Goal: Task Accomplishment & Management: Use online tool/utility

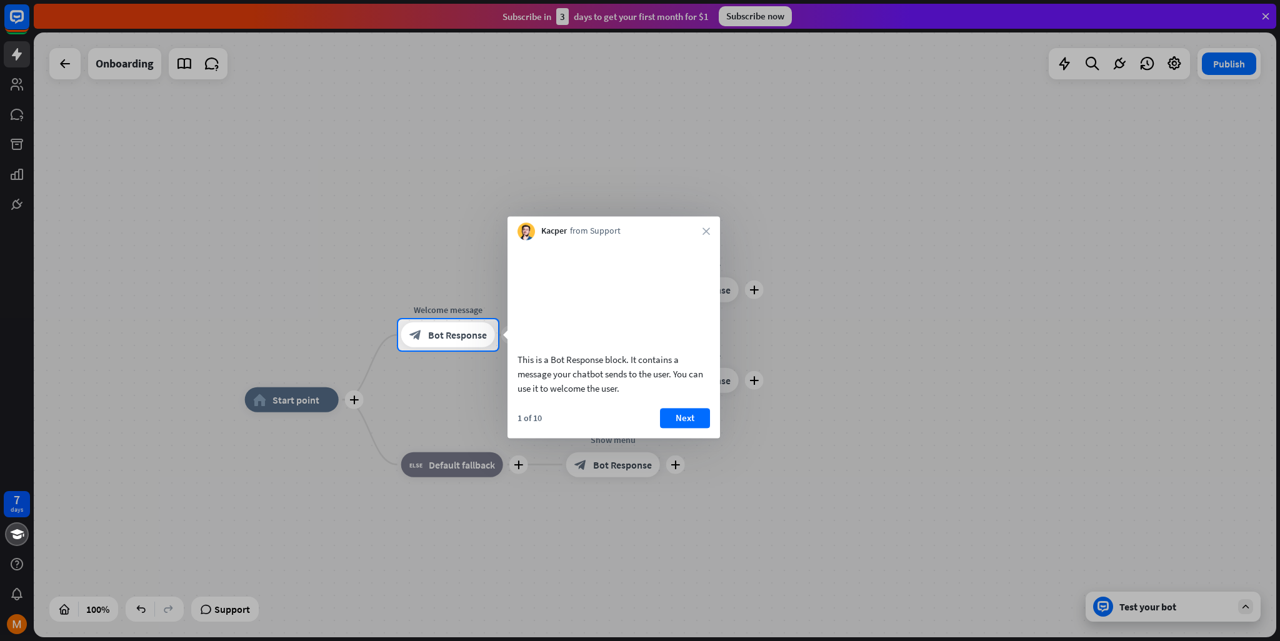
click at [719, 226] on div "Kacper from Support close" at bounding box center [613, 228] width 212 height 24
click at [698, 229] on div "Kacper from Support close" at bounding box center [613, 228] width 212 height 24
click at [708, 228] on icon "close" at bounding box center [705, 230] width 7 height 7
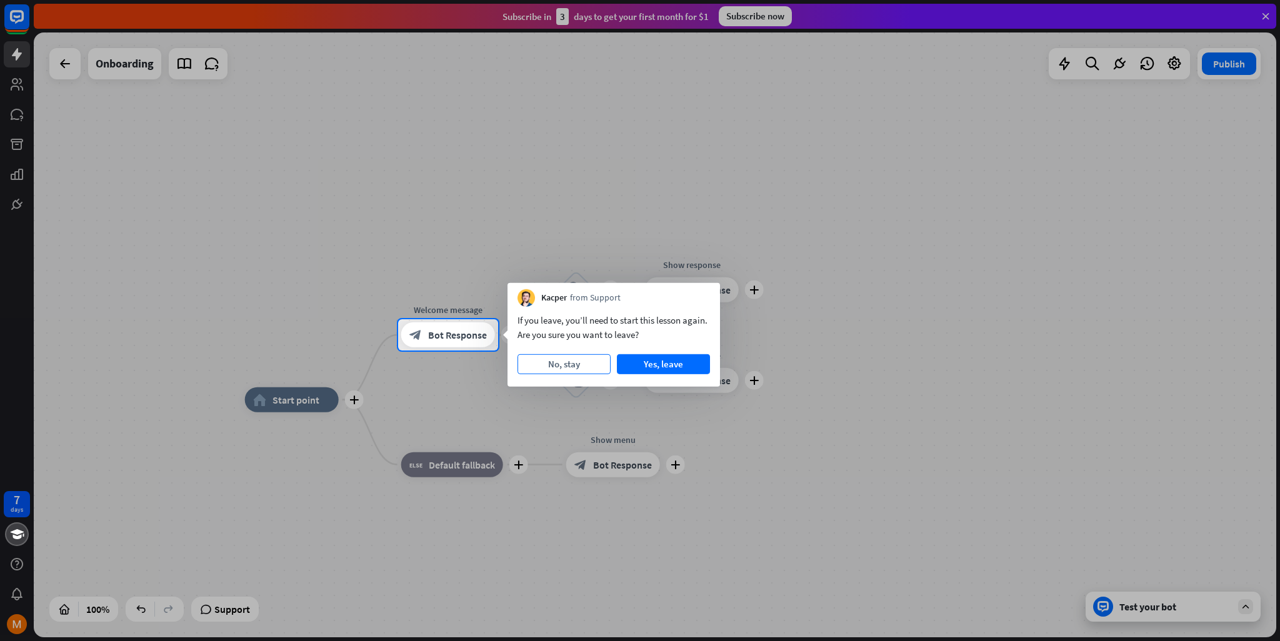
click at [572, 369] on button "No, stay" at bounding box center [563, 364] width 93 height 20
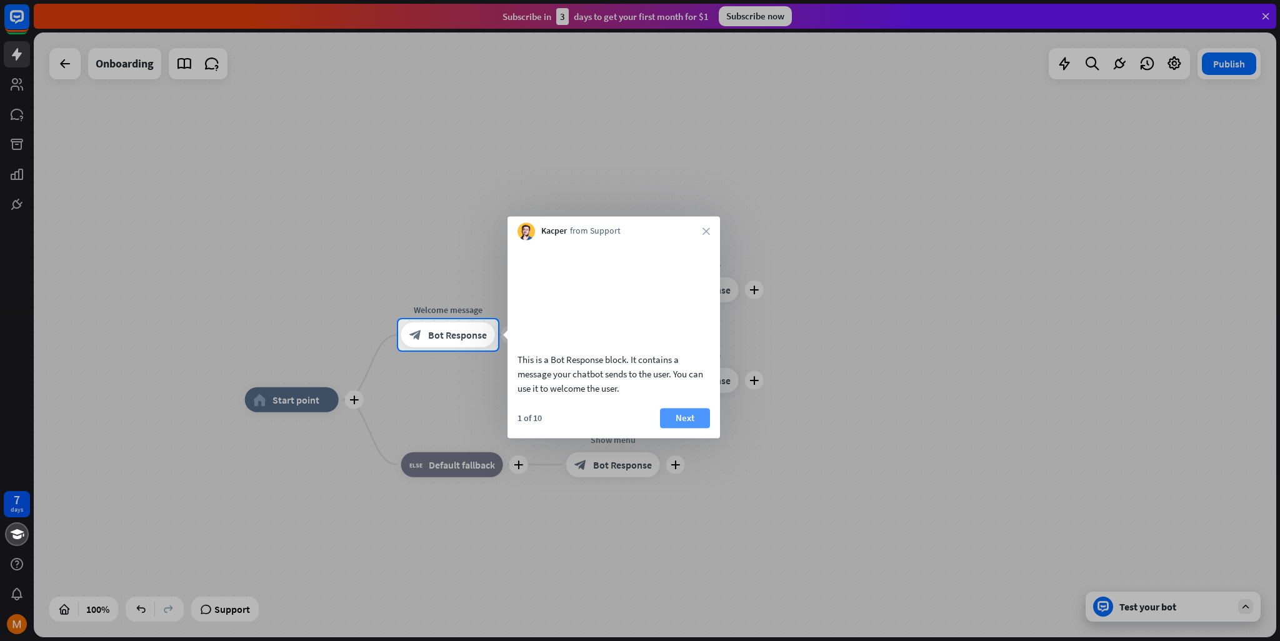
click at [690, 428] on button "Next" at bounding box center [685, 418] width 50 height 20
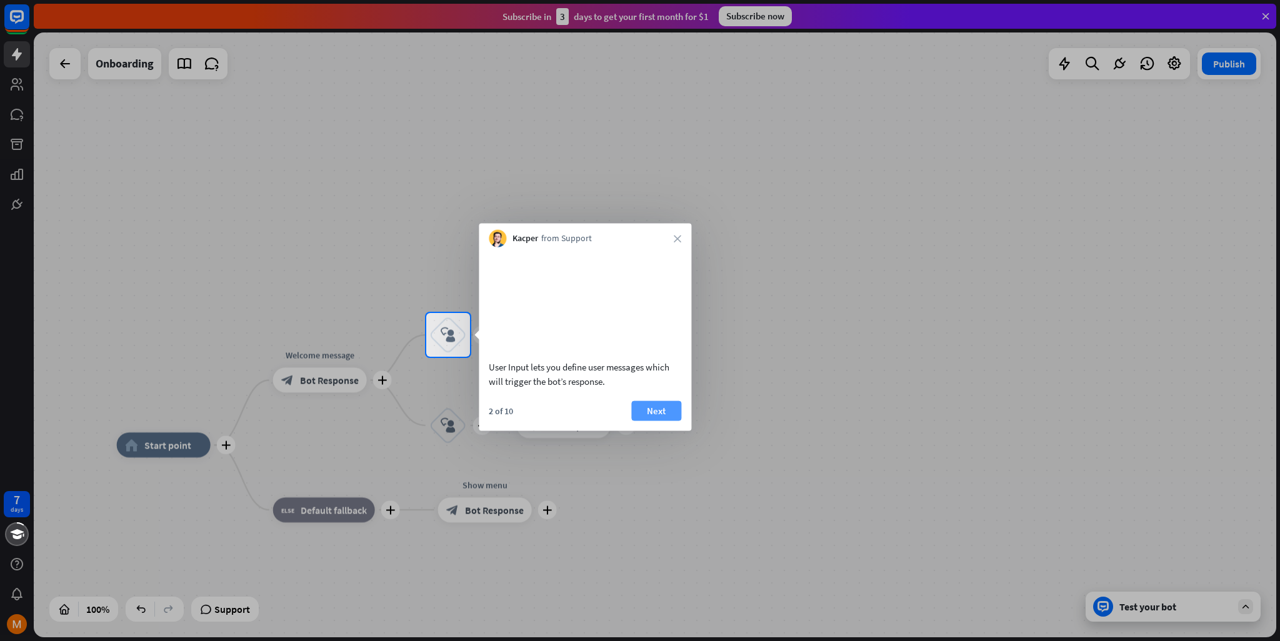
click at [676, 421] on button "Next" at bounding box center [656, 411] width 50 height 20
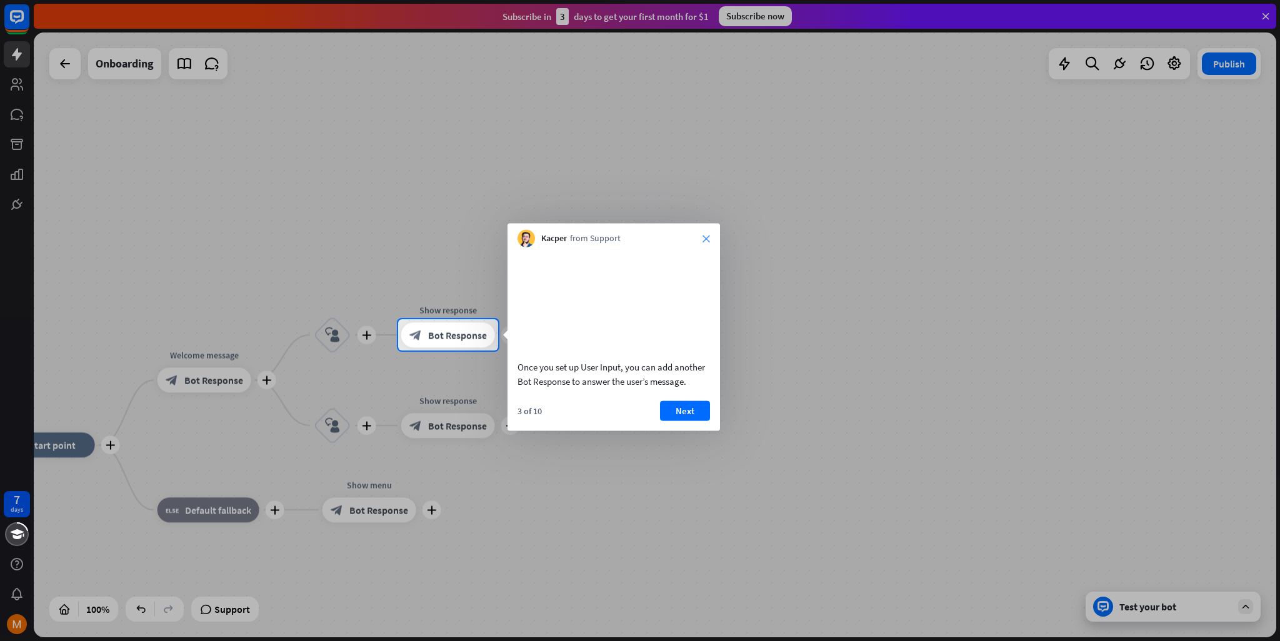
click at [705, 237] on icon "close" at bounding box center [705, 238] width 7 height 7
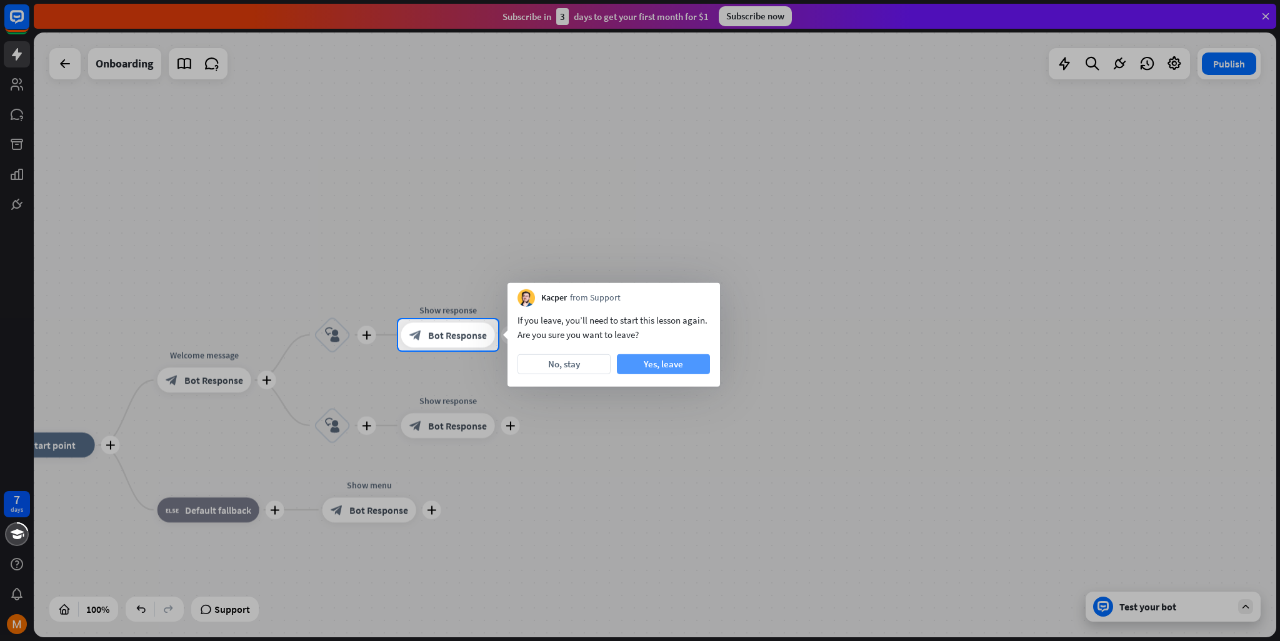
click at [692, 363] on button "Yes, leave" at bounding box center [663, 364] width 93 height 20
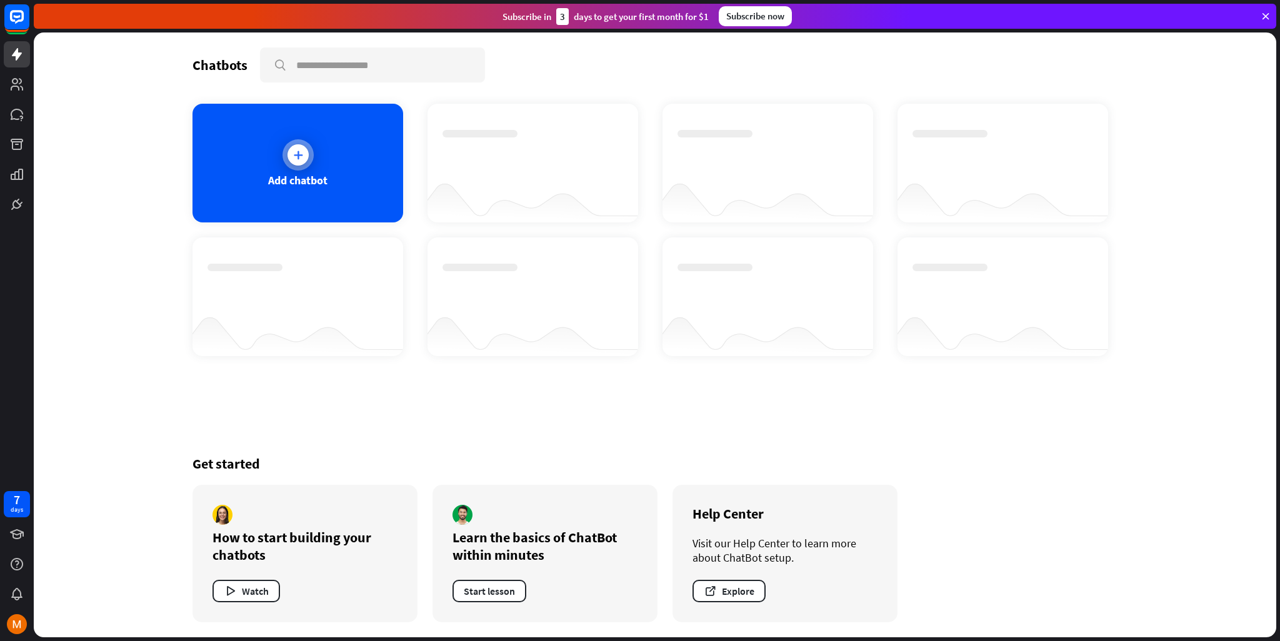
click at [297, 154] on icon at bounding box center [298, 155] width 12 height 12
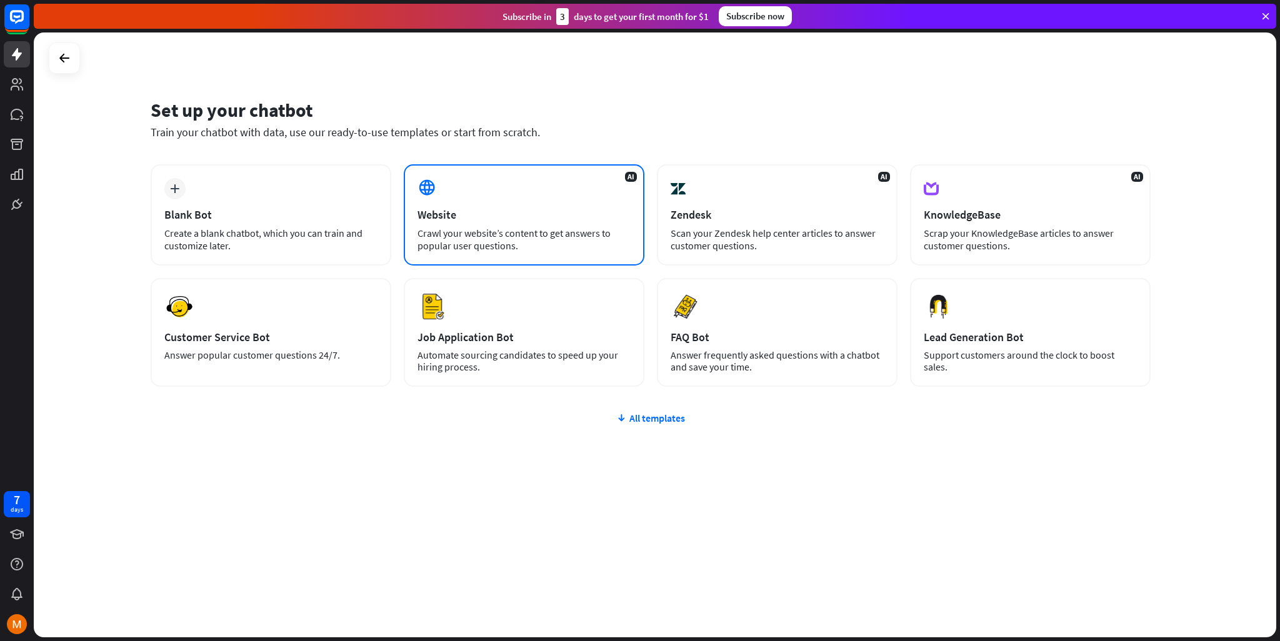
click at [523, 206] on div "AI Website Crawl your website’s content to get answers to popular user question…" at bounding box center [524, 214] width 241 height 101
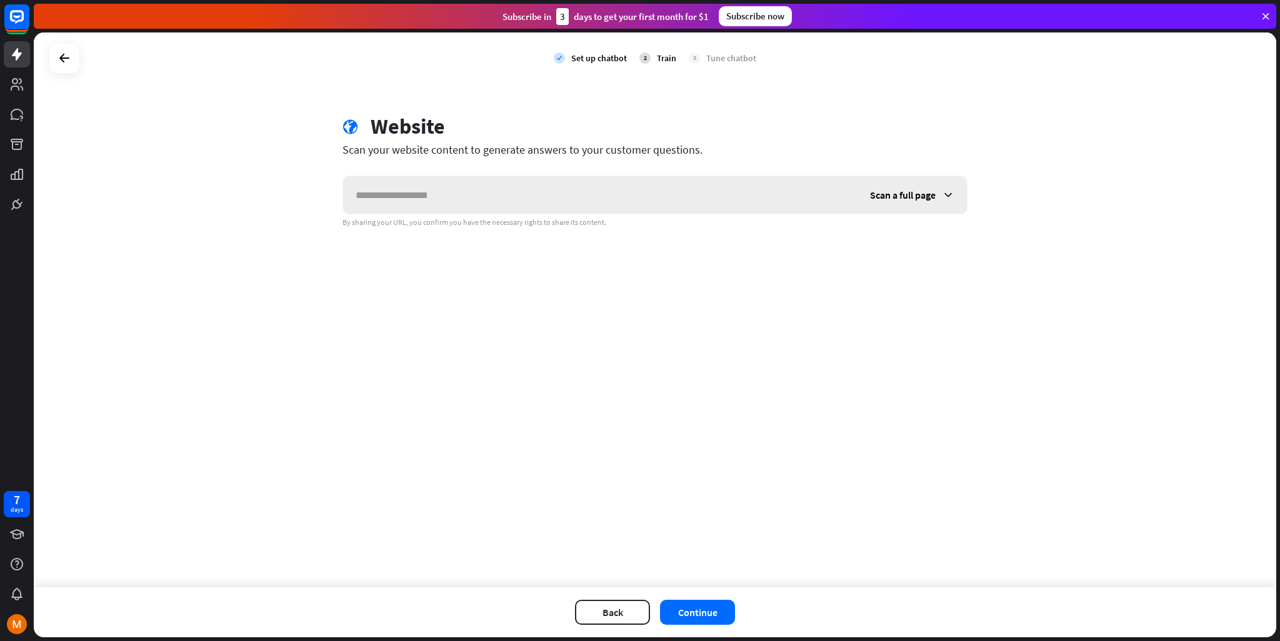
click at [483, 197] on input "text" at bounding box center [600, 194] width 514 height 37
click at [711, 617] on button "Continue" at bounding box center [697, 612] width 75 height 25
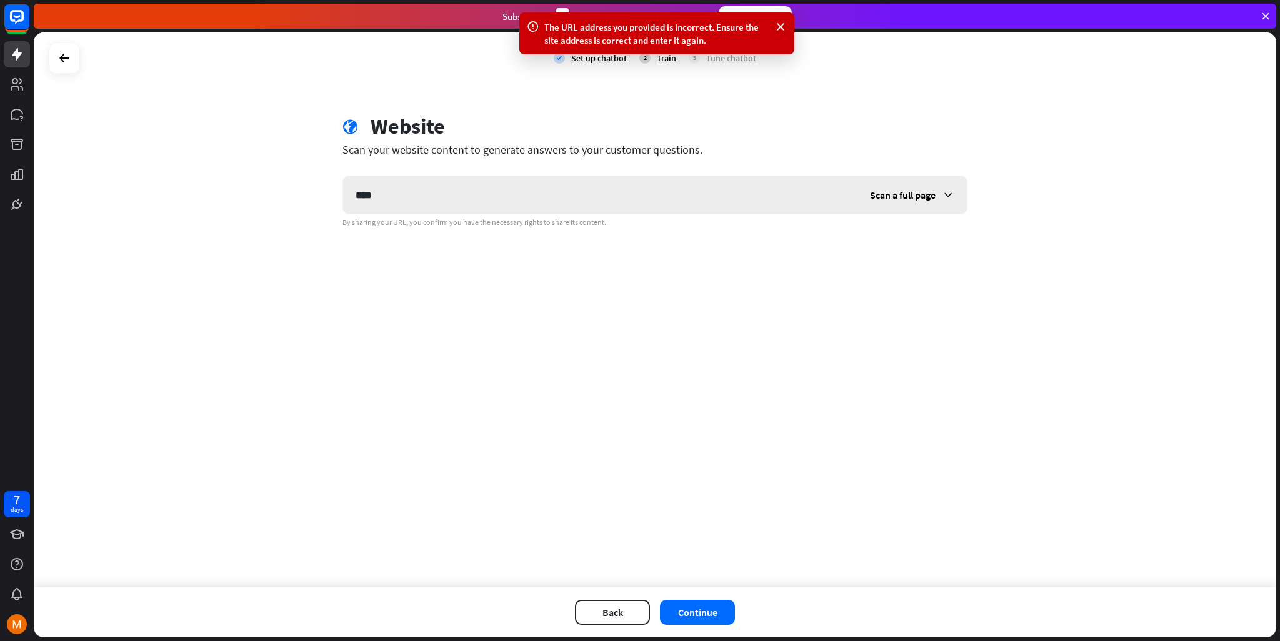
click at [938, 196] on div "Scan a full page" at bounding box center [911, 194] width 109 height 37
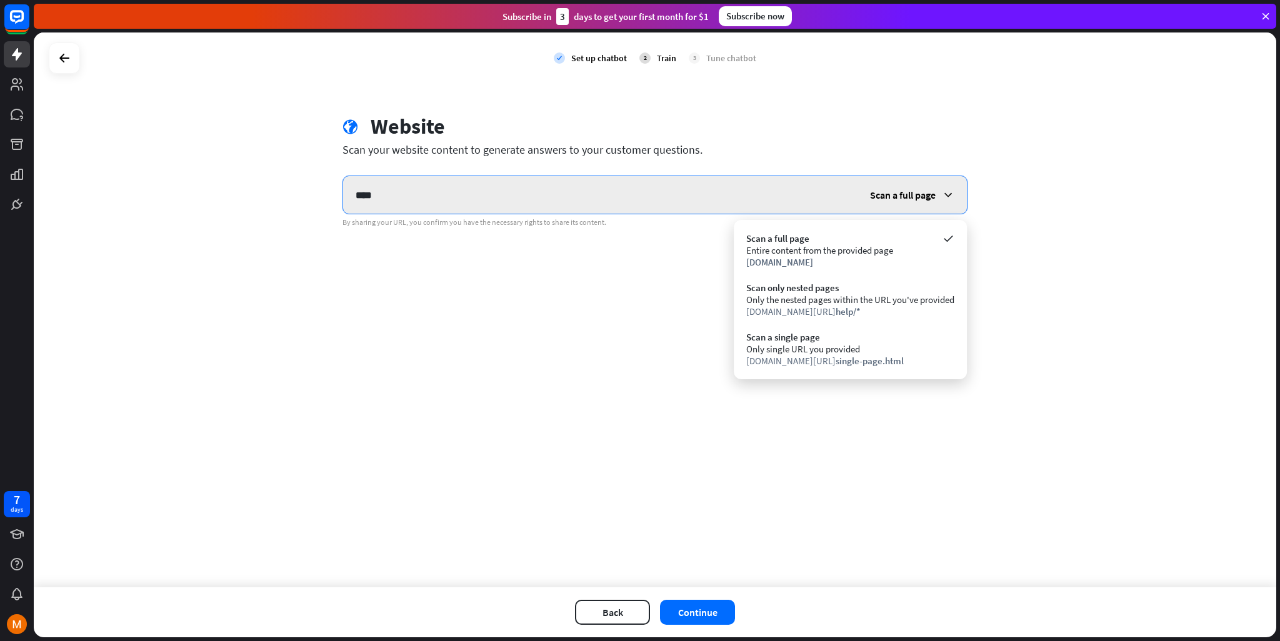
drag, startPoint x: 422, startPoint y: 206, endPoint x: 612, endPoint y: 6, distance: 275.9
click at [422, 203] on input "****" at bounding box center [600, 194] width 514 height 37
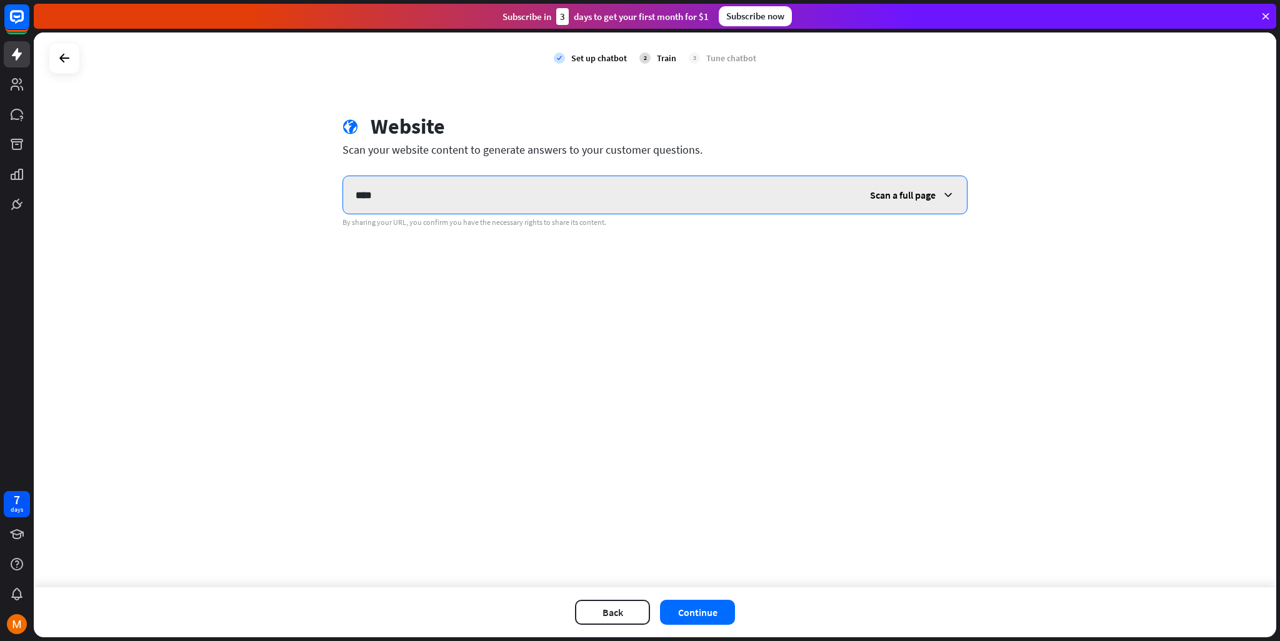
click at [542, 208] on input "****" at bounding box center [600, 194] width 514 height 37
paste input "**********"
type input "**********"
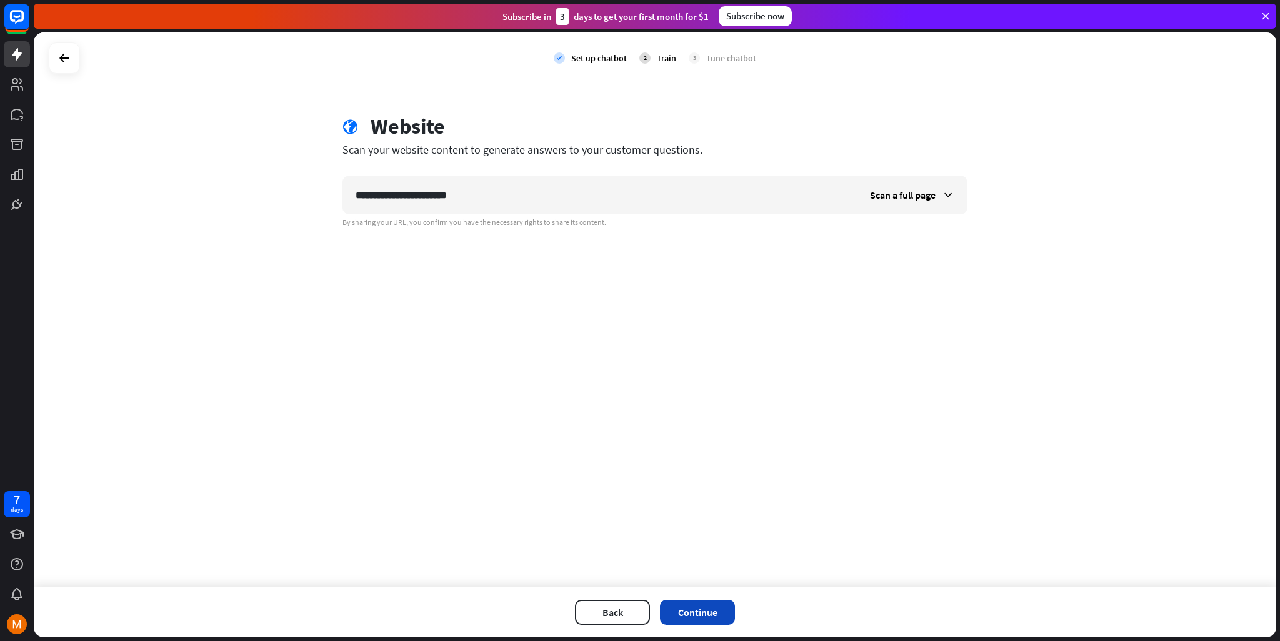
click at [724, 621] on div "Back Continue" at bounding box center [655, 612] width 1242 height 50
click at [727, 617] on button "Continue" at bounding box center [697, 612] width 75 height 25
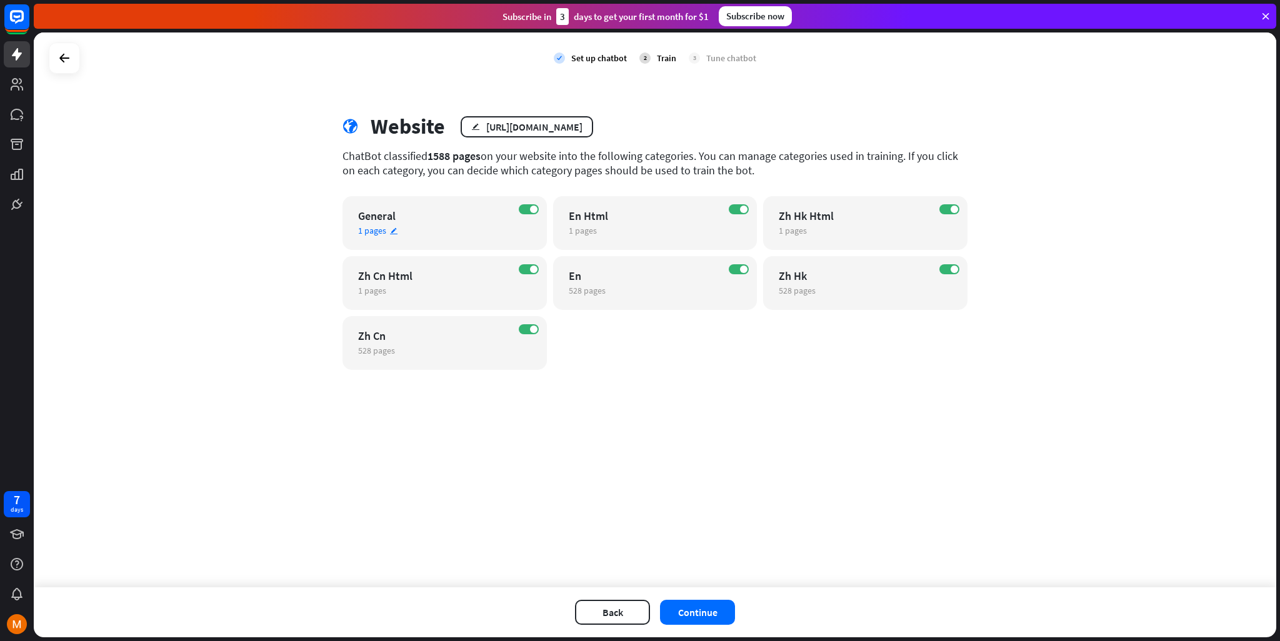
click at [508, 225] on div "ON General 1 pages edit" at bounding box center [444, 223] width 204 height 54
click at [526, 276] on div "close Train the bot with pages from the “General” category There are 1 pages in…" at bounding box center [640, 320] width 500 height 159
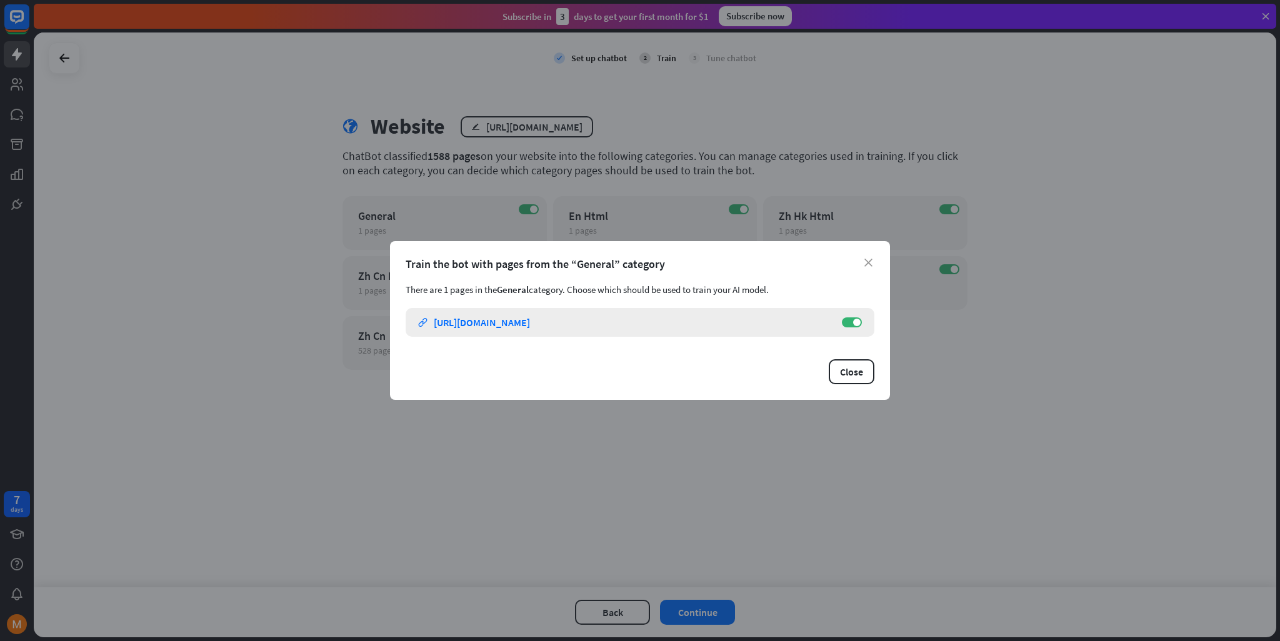
click at [842, 322] on div "ON" at bounding box center [852, 322] width 20 height 10
click at [853, 325] on label "ON" at bounding box center [852, 322] width 20 height 10
drag, startPoint x: 868, startPoint y: 360, endPoint x: 857, endPoint y: 378, distance: 21.0
click at [868, 362] on button "Close" at bounding box center [852, 371] width 46 height 25
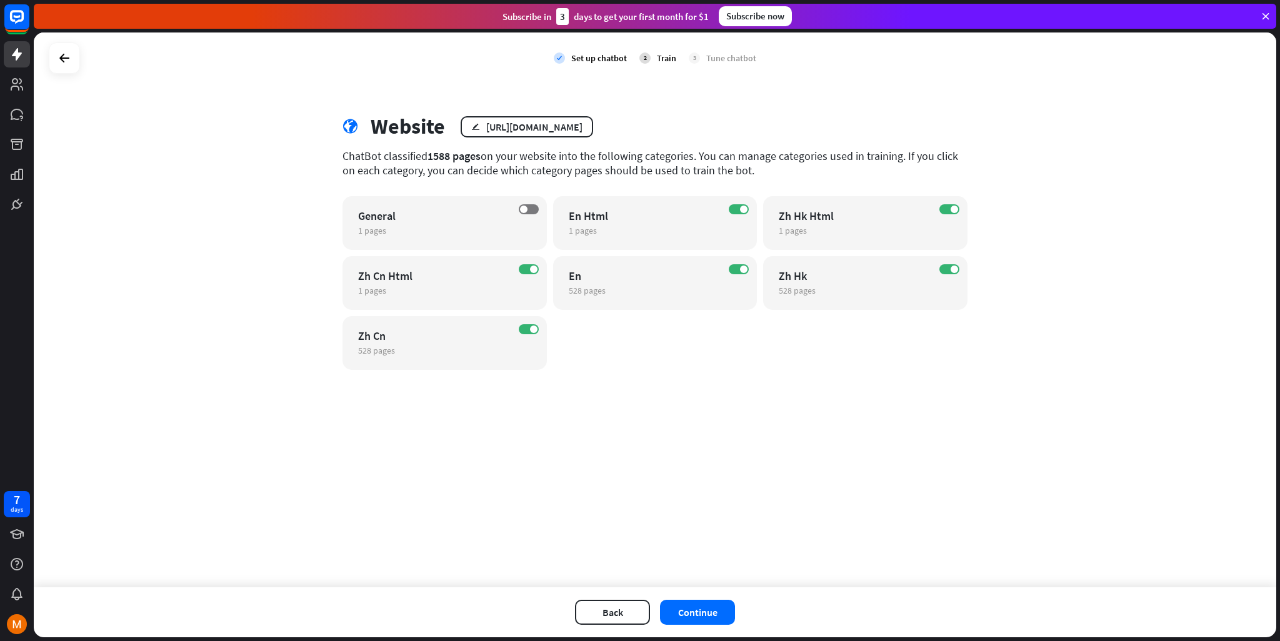
drag, startPoint x: 857, startPoint y: 378, endPoint x: 805, endPoint y: 372, distance: 52.9
drag, startPoint x: 532, startPoint y: 271, endPoint x: 522, endPoint y: 309, distance: 39.4
click at [532, 270] on span at bounding box center [533, 269] width 7 height 7
click at [531, 328] on span at bounding box center [533, 329] width 7 height 7
click at [740, 206] on label "ON" at bounding box center [739, 209] width 20 height 10
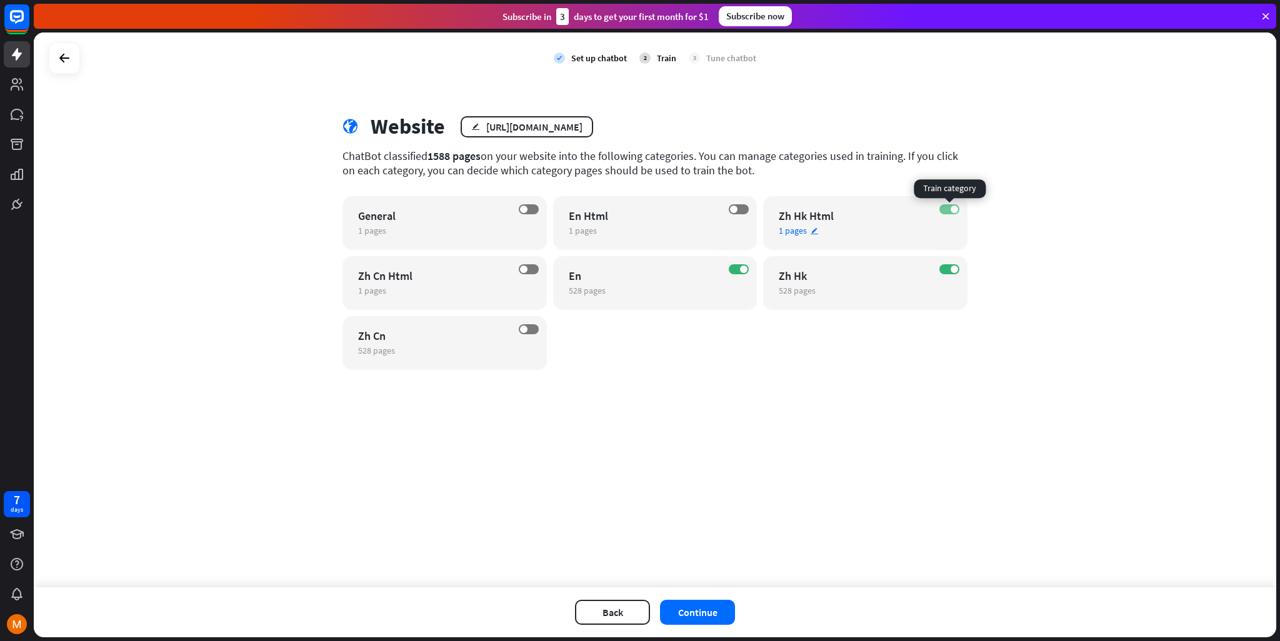
click at [952, 211] on span at bounding box center [954, 209] width 7 height 7
click at [952, 269] on span at bounding box center [954, 269] width 7 height 7
click at [707, 608] on button "Continue" at bounding box center [697, 612] width 75 height 25
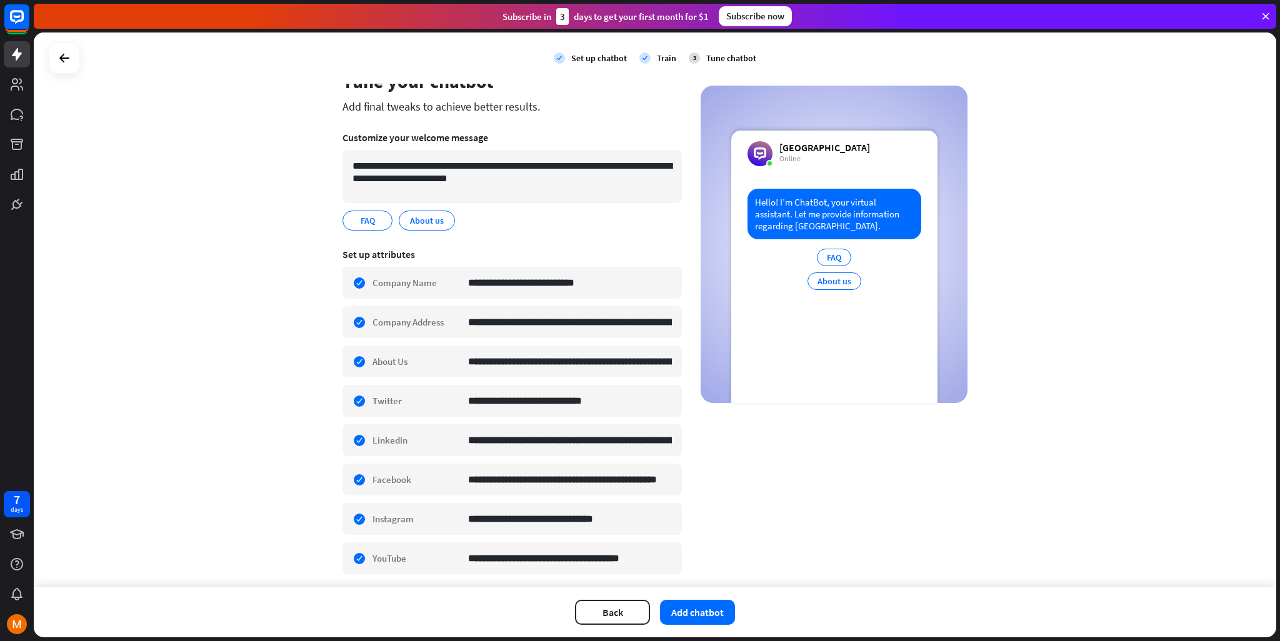
scroll to position [82, 0]
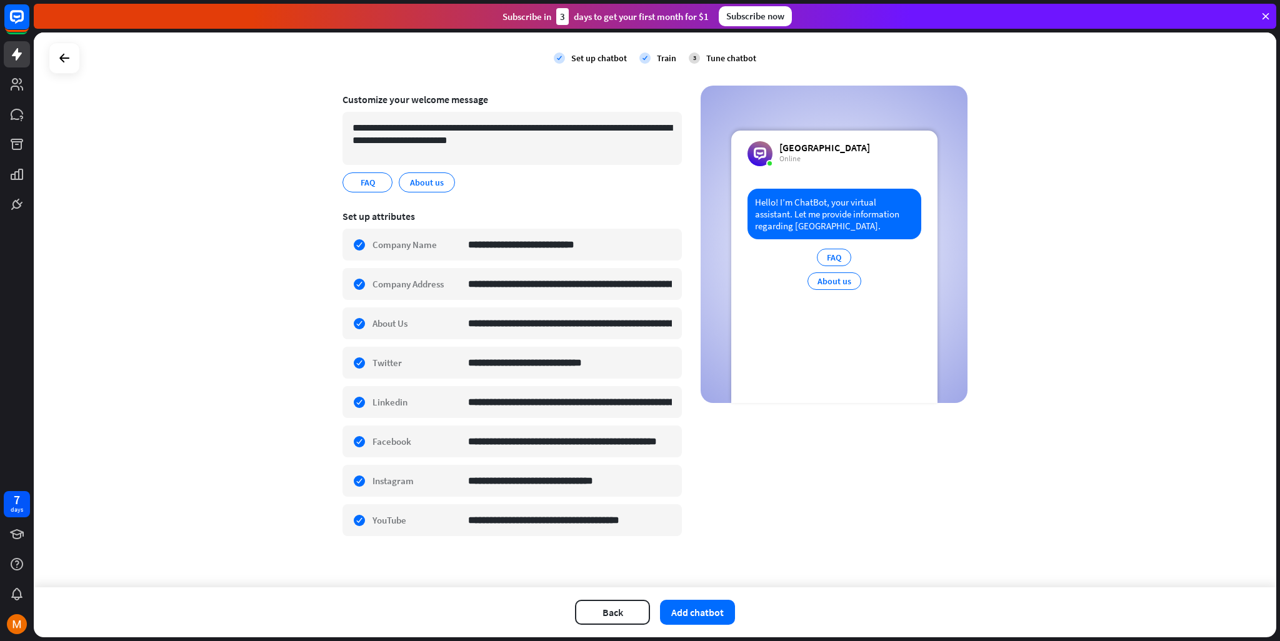
click at [717, 598] on div "Back Add chatbot" at bounding box center [655, 612] width 1242 height 50
click at [716, 607] on button "Add chatbot" at bounding box center [697, 612] width 75 height 25
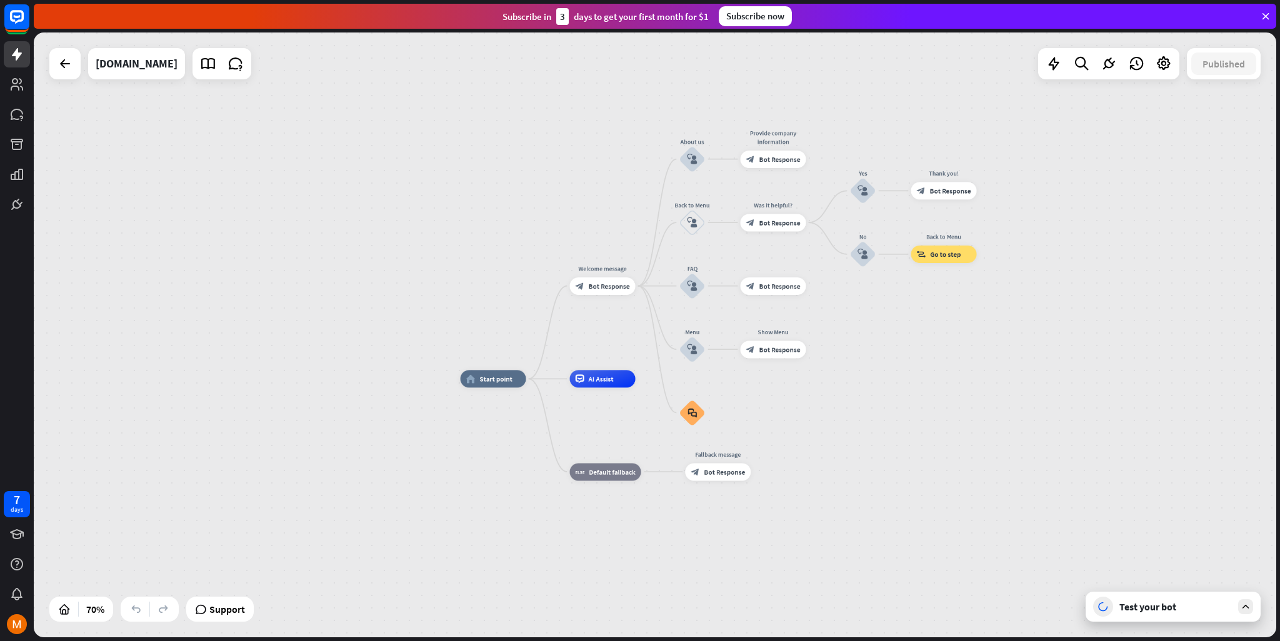
drag, startPoint x: 872, startPoint y: 266, endPoint x: 873, endPoint y: 325, distance: 59.4
click at [873, 325] on div "home_2 Start point Welcome message block_bot_response Bot Response About us blo…" at bounding box center [655, 334] width 1242 height 605
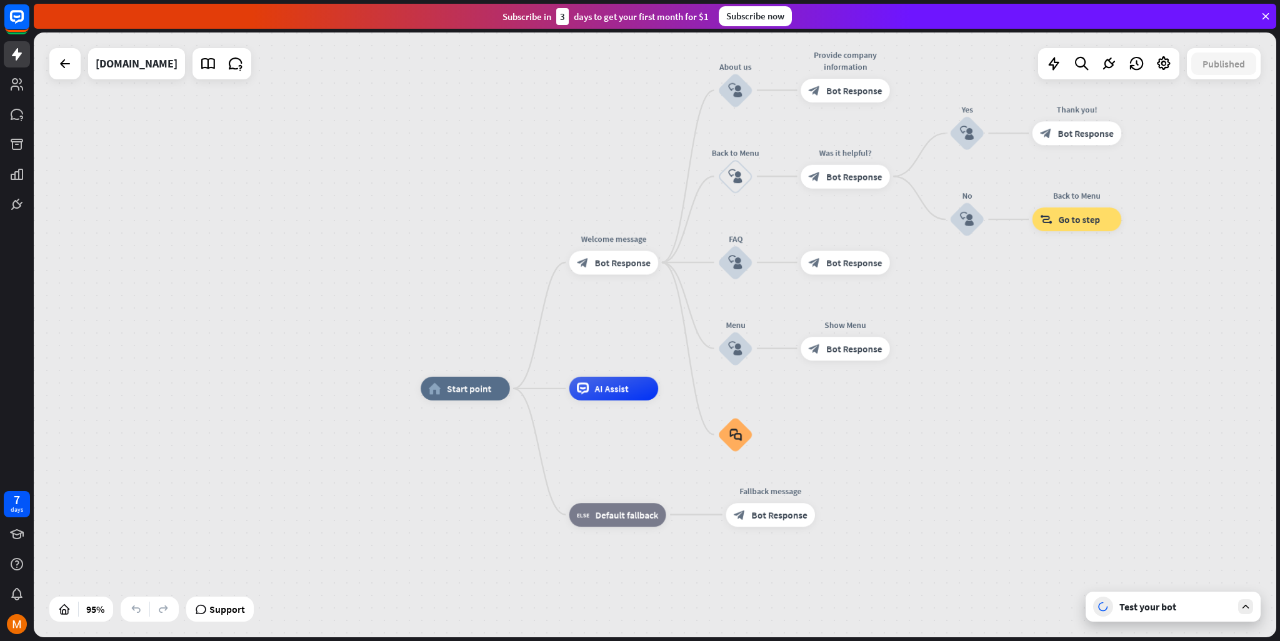
drag, startPoint x: 868, startPoint y: 331, endPoint x: 972, endPoint y: 328, distance: 104.4
click at [972, 328] on div "home_2 Start point Welcome message block_bot_response Bot Response About us blo…" at bounding box center [655, 334] width 1242 height 605
click at [196, 55] on link at bounding box center [208, 63] width 25 height 25
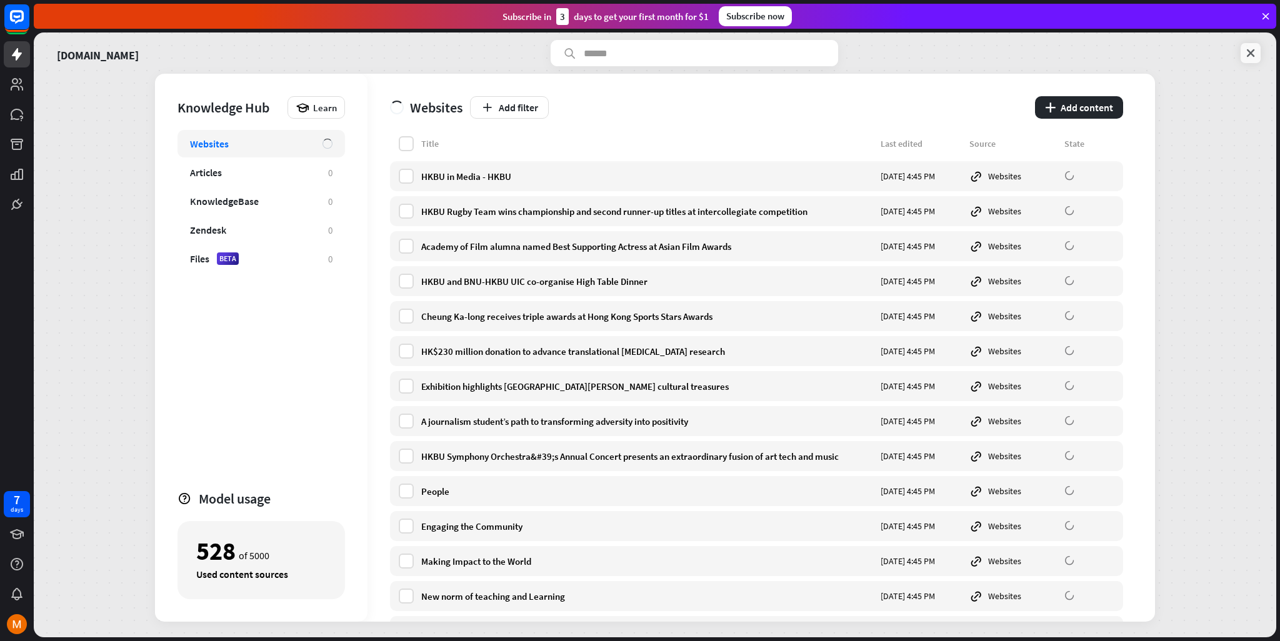
click at [1257, 56] on link at bounding box center [1251, 53] width 20 height 20
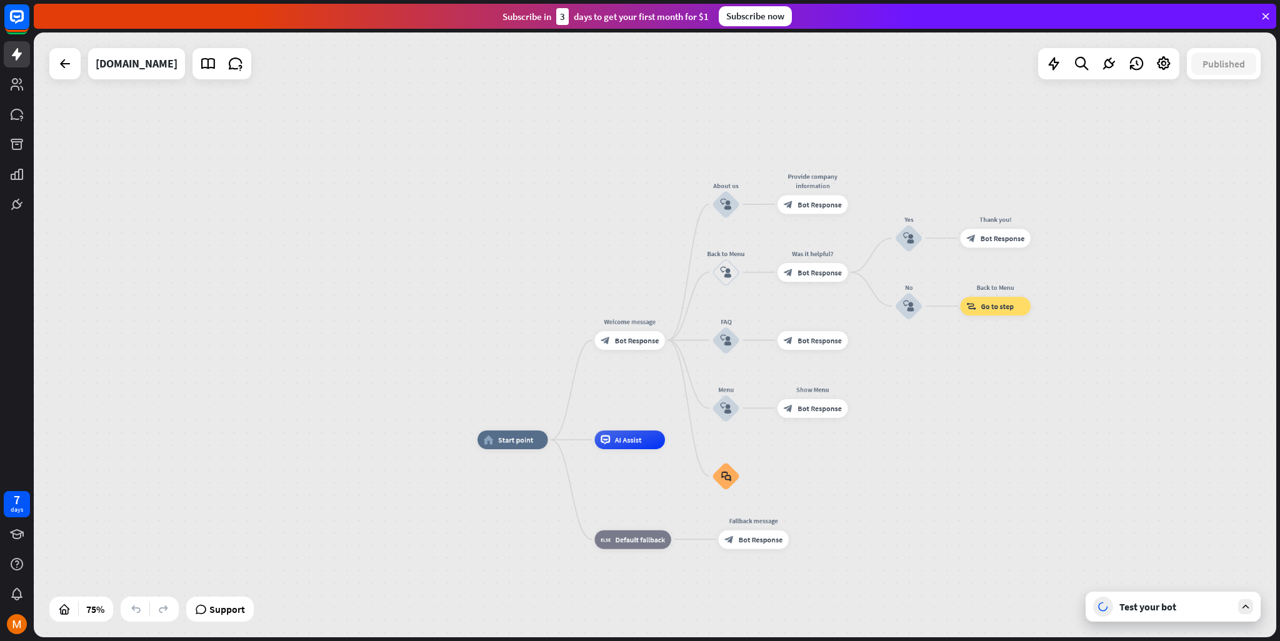
drag, startPoint x: 877, startPoint y: 300, endPoint x: 926, endPoint y: 376, distance: 89.6
click at [926, 392] on div "home_2 Start point Welcome message block_bot_response Bot Response About us blo…" at bounding box center [655, 334] width 1242 height 605
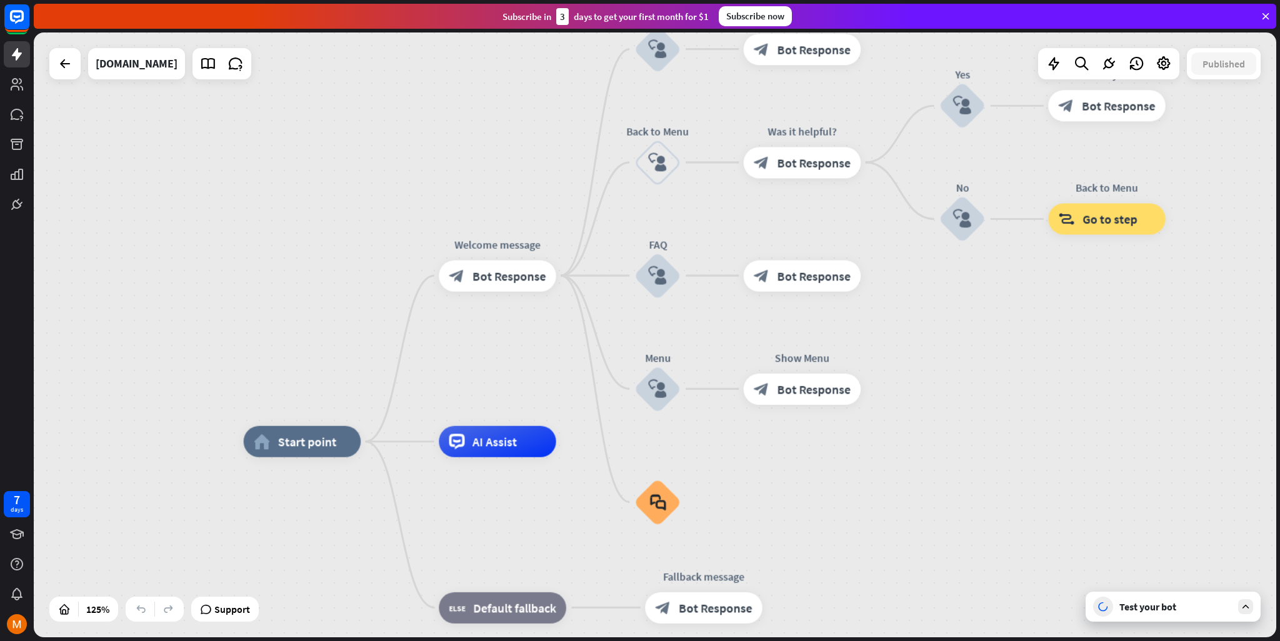
drag, startPoint x: 903, startPoint y: 377, endPoint x: 964, endPoint y: 343, distance: 69.4
click at [964, 343] on div "home_2 Start point Welcome message block_bot_response Bot Response About us blo…" at bounding box center [655, 334] width 1242 height 605
click at [577, 282] on div "plus" at bounding box center [576, 276] width 24 height 24
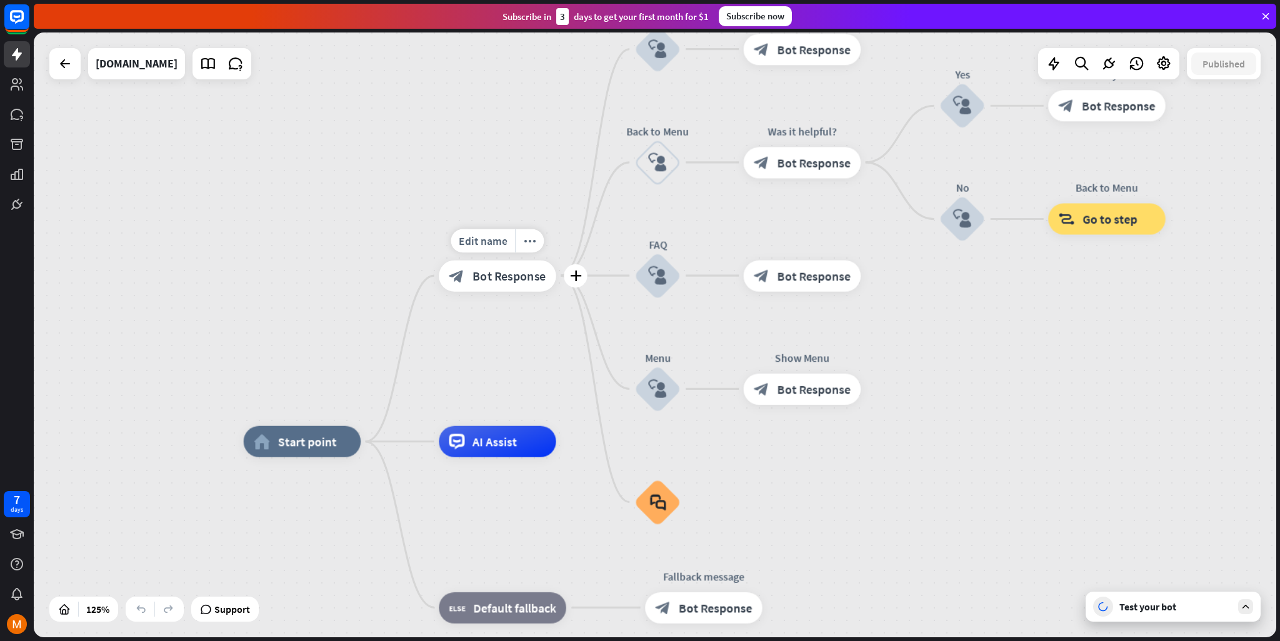
click at [516, 281] on span "Bot Response" at bounding box center [509, 276] width 74 height 16
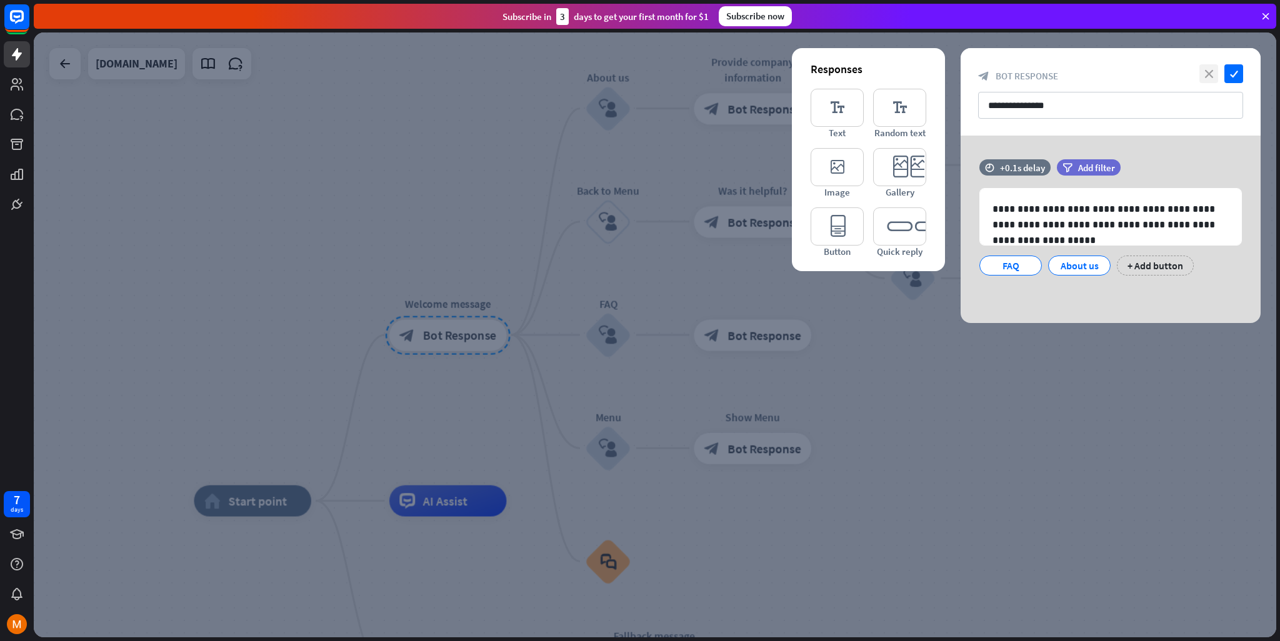
click at [1210, 76] on icon "close" at bounding box center [1208, 73] width 19 height 19
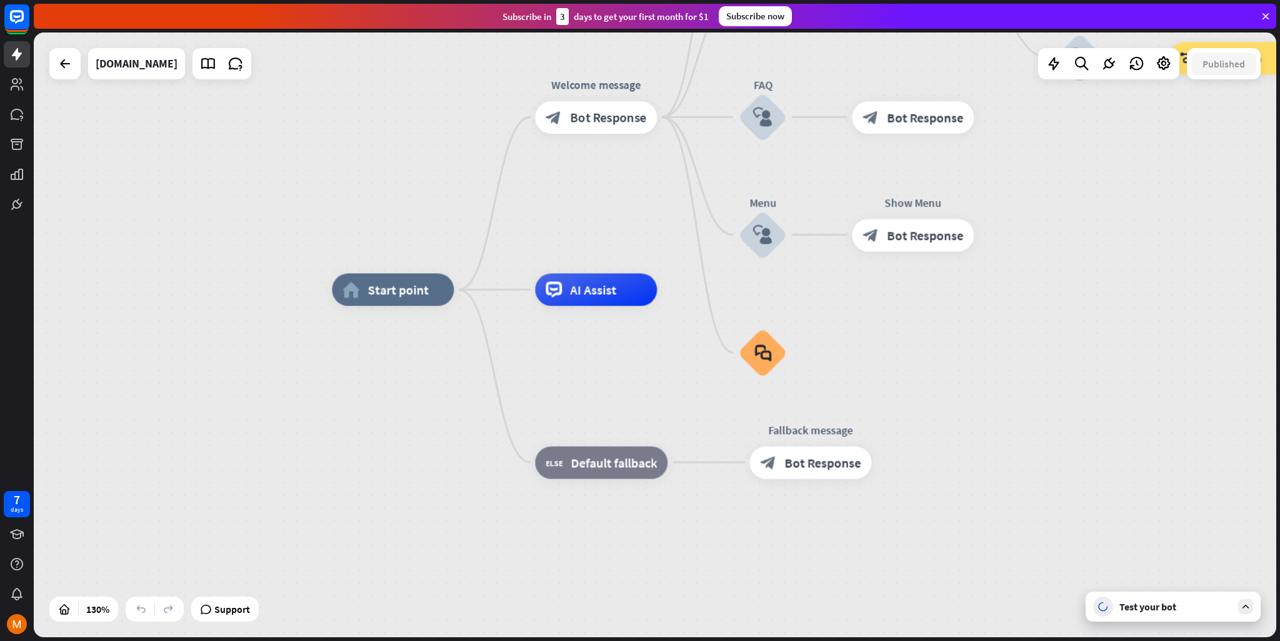
drag, startPoint x: 779, startPoint y: 513, endPoint x: 992, endPoint y: 294, distance: 306.3
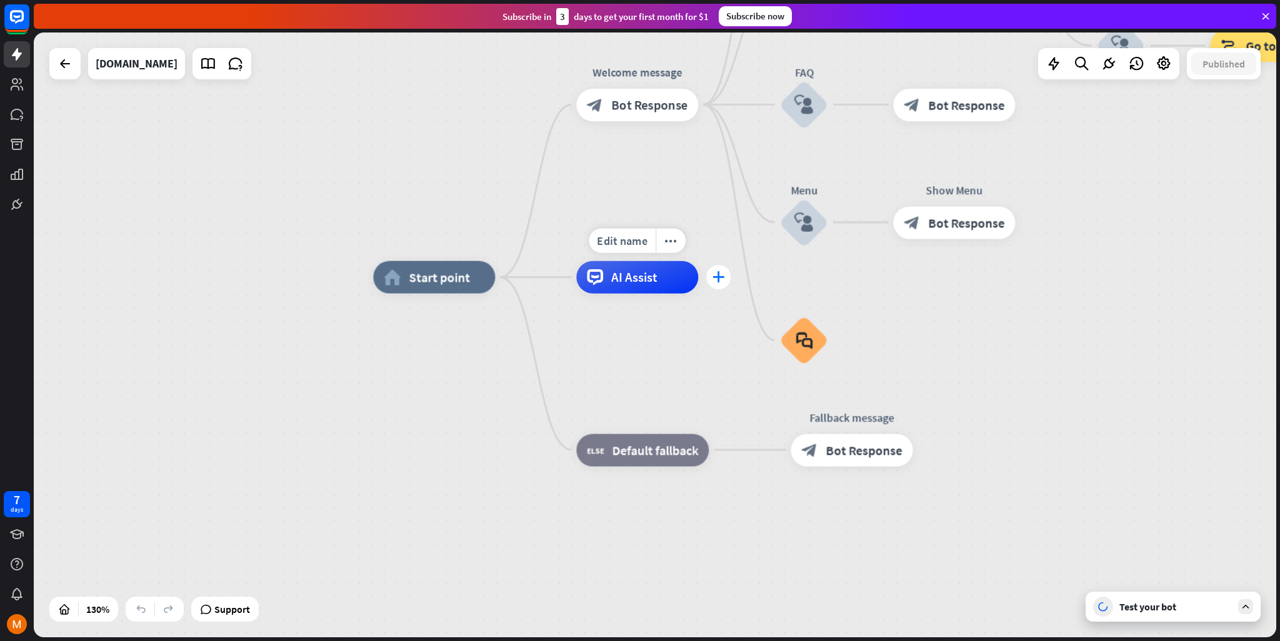
click at [722, 281] on icon "plus" at bounding box center [718, 277] width 12 height 11
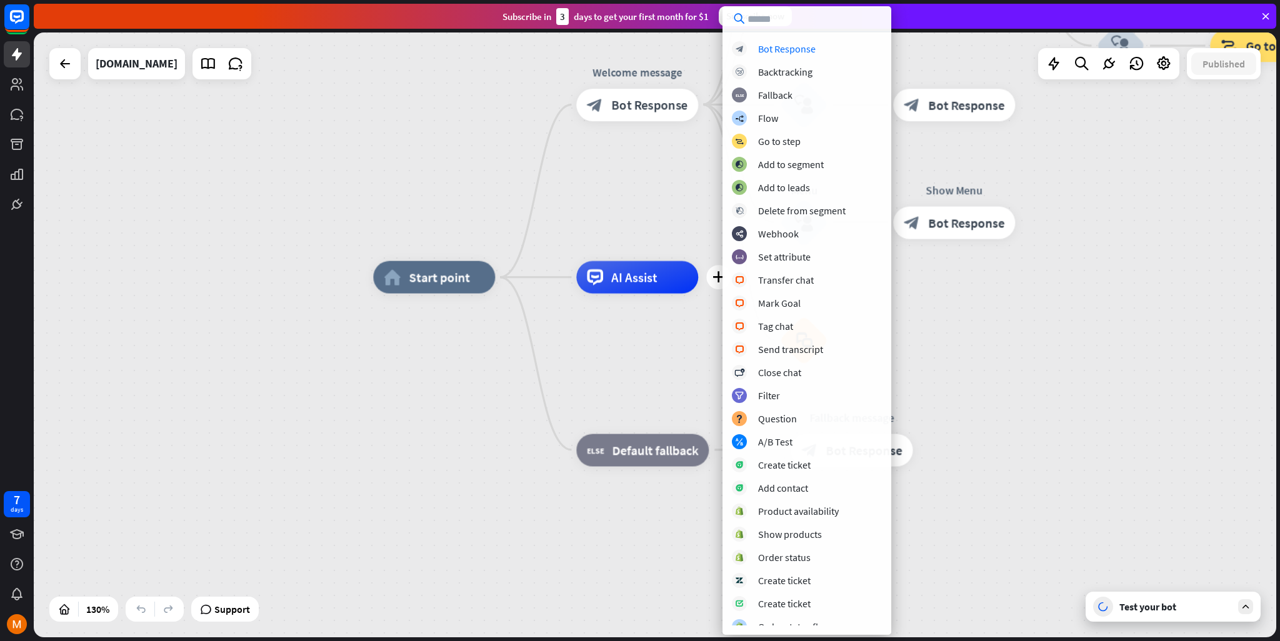
click at [766, 16] on input "text" at bounding box center [806, 18] width 169 height 25
drag, startPoint x: 597, startPoint y: 396, endPoint x: 621, endPoint y: 318, distance: 80.9
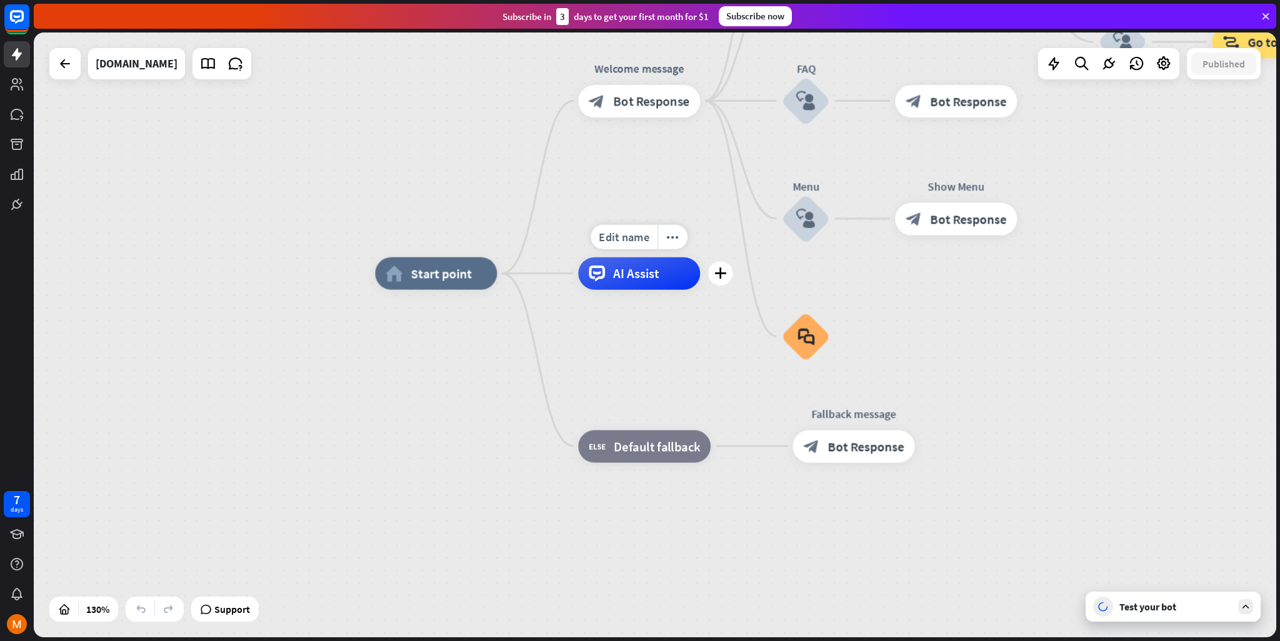
click at [644, 290] on div "Edit name more_horiz plus AI Assist" at bounding box center [639, 273] width 122 height 32
click at [649, 280] on span "AI Assist" at bounding box center [636, 274] width 46 height 16
click at [681, 274] on div "AI Assist" at bounding box center [639, 273] width 122 height 32
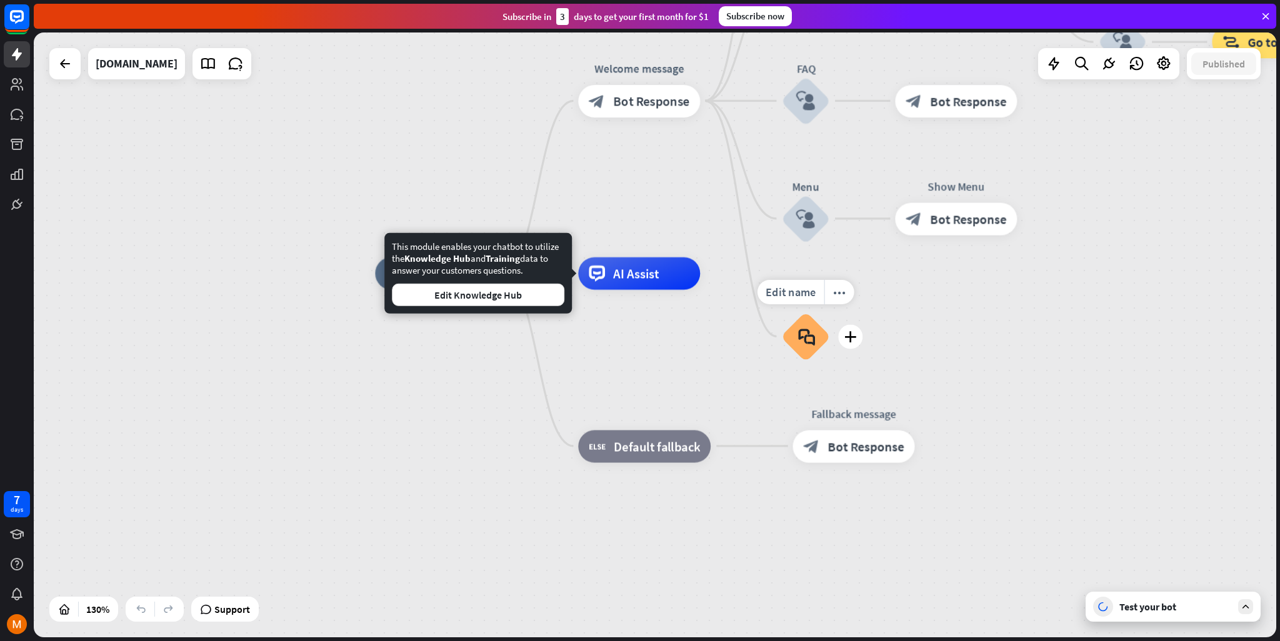
click at [797, 338] on icon "block_faq" at bounding box center [805, 336] width 17 height 18
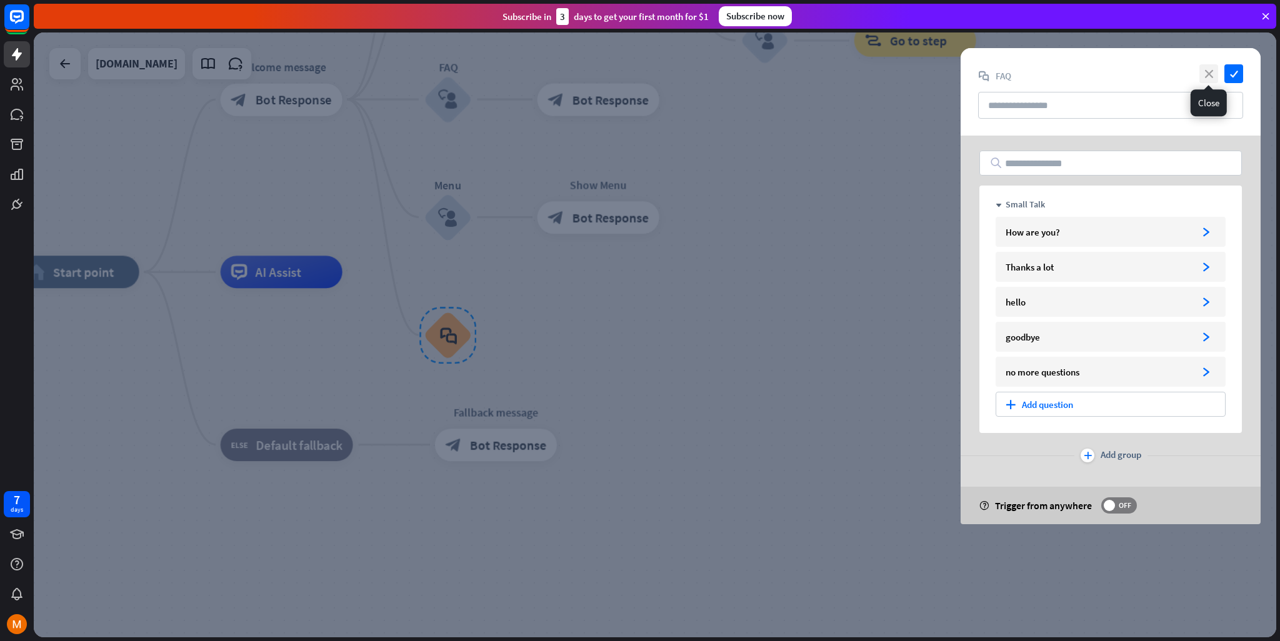
click at [1207, 76] on icon "close" at bounding box center [1208, 73] width 19 height 19
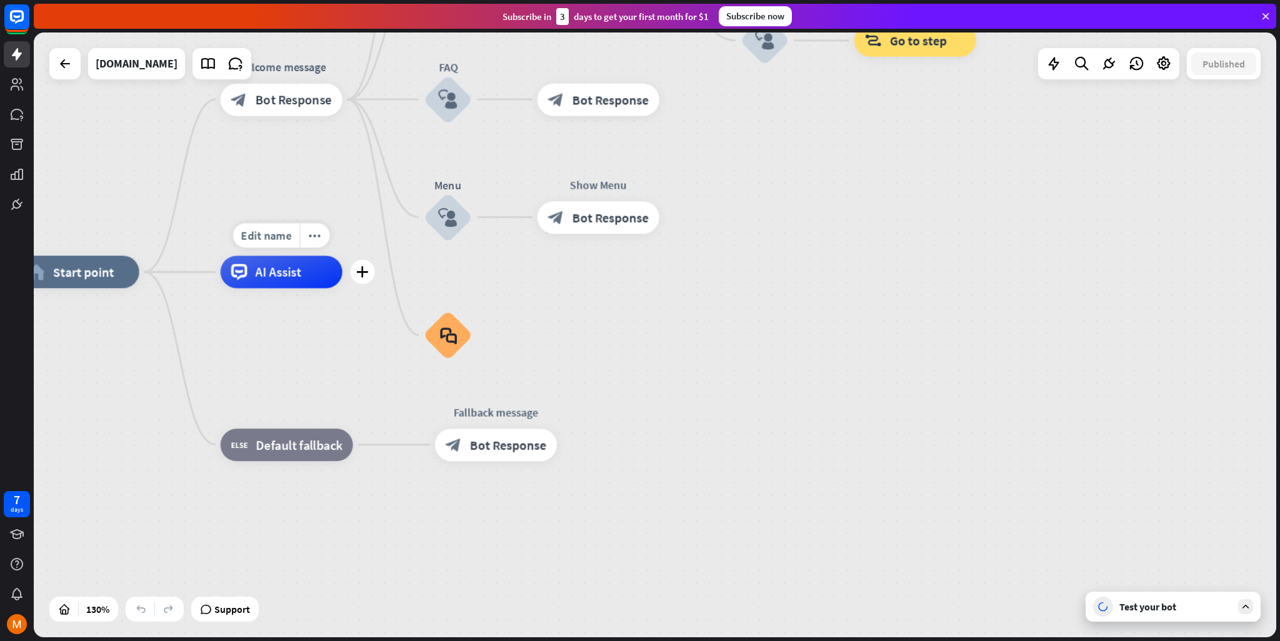
click at [359, 279] on div "plus" at bounding box center [363, 272] width 24 height 24
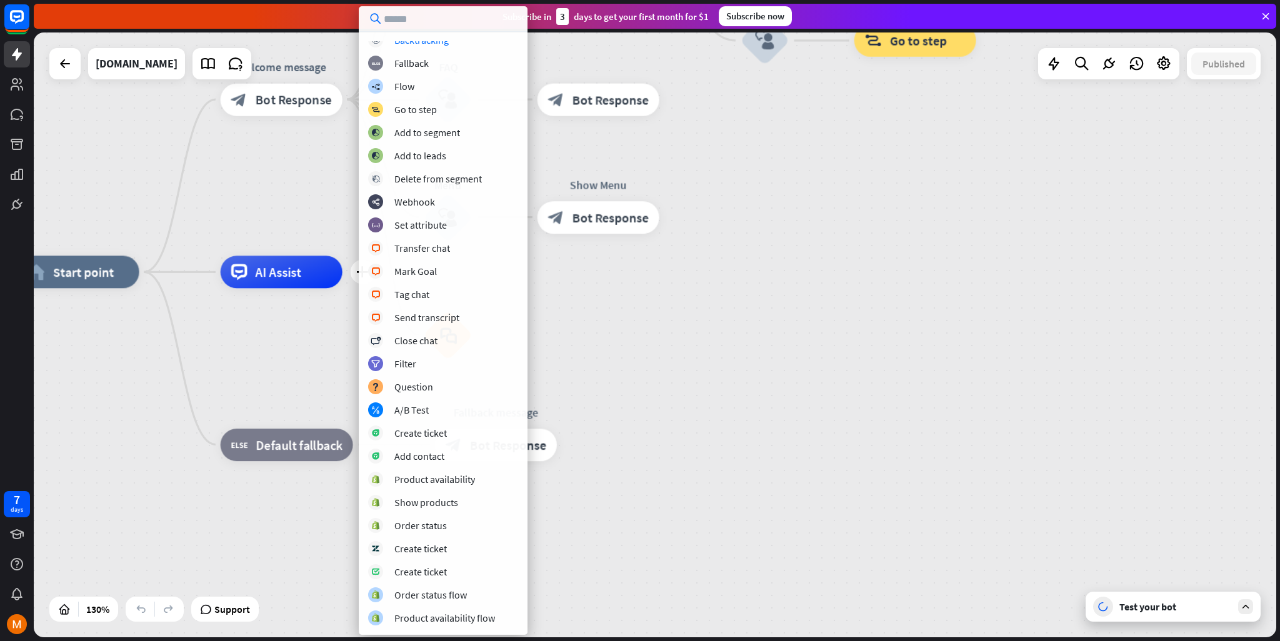
scroll to position [22, 0]
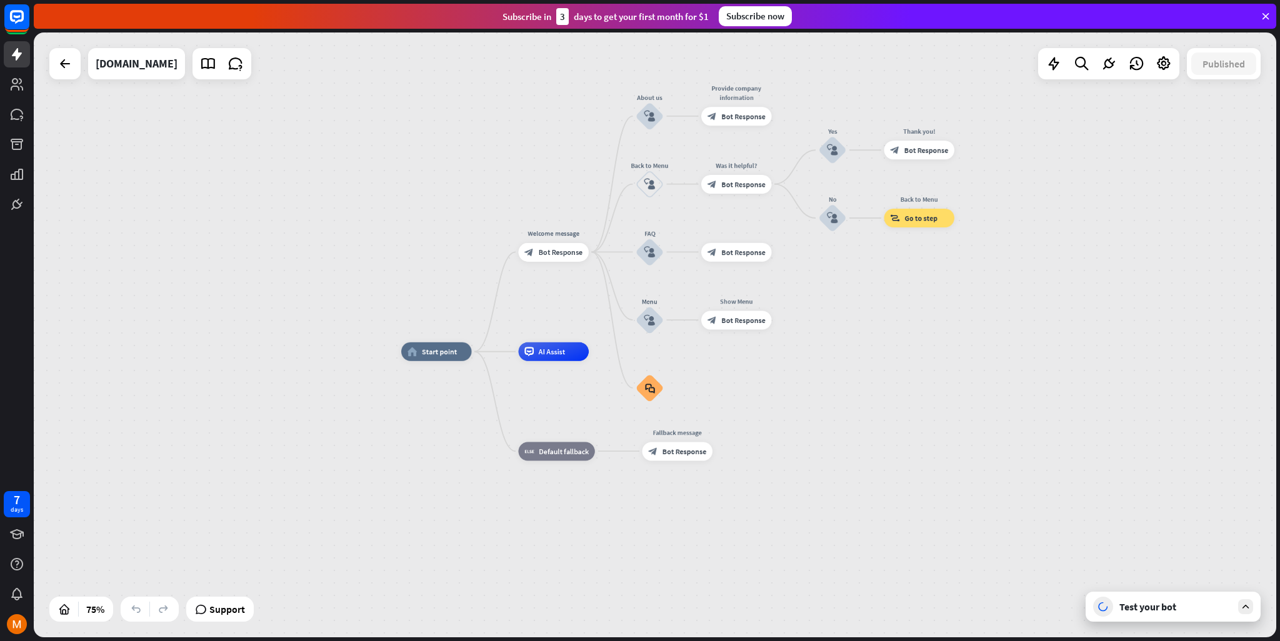
drag, startPoint x: 730, startPoint y: 321, endPoint x: 861, endPoint y: 355, distance: 135.7
click at [861, 366] on div "home_2 Start point Welcome message block_bot_response Bot Response About us blo…" at bounding box center [867, 579] width 932 height 454
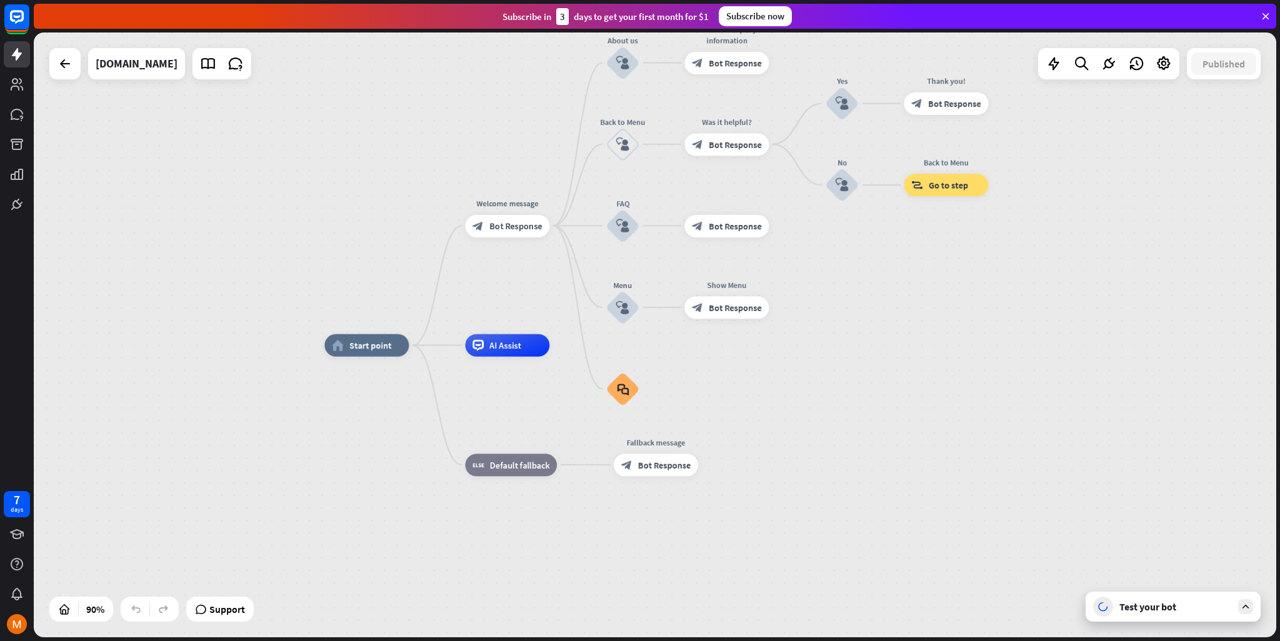
drag, startPoint x: 803, startPoint y: 363, endPoint x: 817, endPoint y: 358, distance: 15.2
click at [817, 358] on div "home_2 Start point Welcome message block_bot_response Bot Response About us blo…" at bounding box center [883, 618] width 1118 height 544
click at [1082, 69] on icon at bounding box center [1081, 64] width 17 height 16
click at [1107, 197] on div "search close" at bounding box center [1123, 355] width 275 height 533
click at [1250, 106] on icon "close" at bounding box center [1245, 104] width 11 height 10
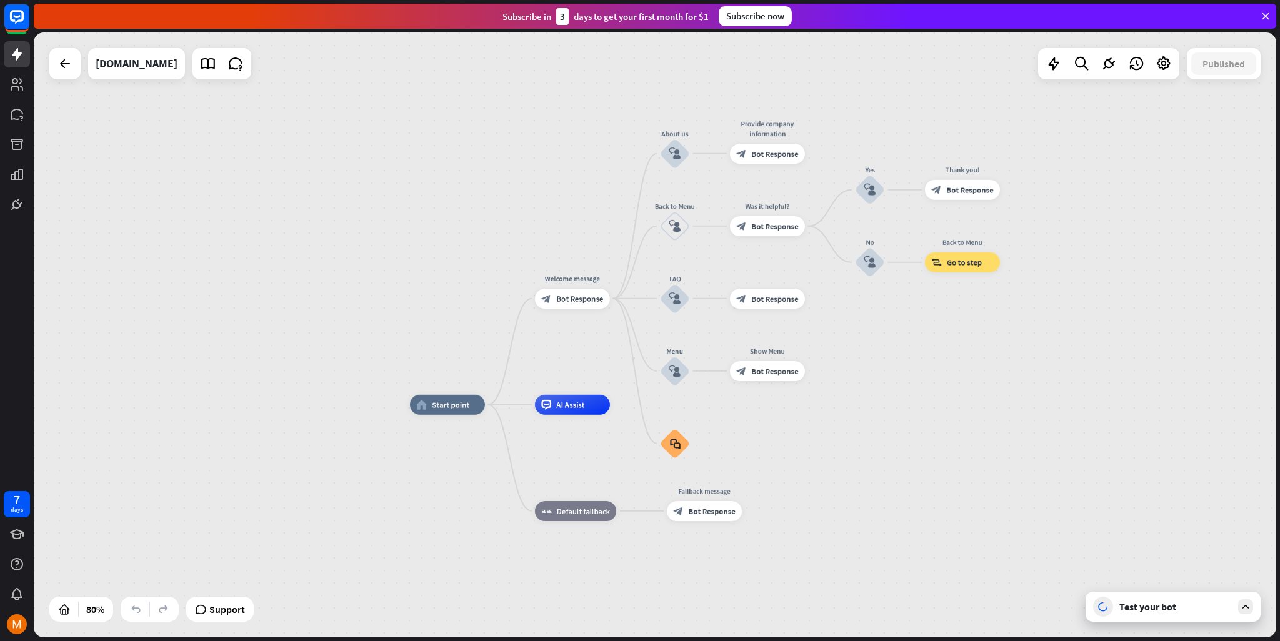
drag, startPoint x: 788, startPoint y: 341, endPoint x: 871, endPoint y: 417, distance: 113.2
click at [862, 411] on div "home_2 Start point Welcome message block_bot_response Bot Response About us blo…" at bounding box center [907, 647] width 994 height 484
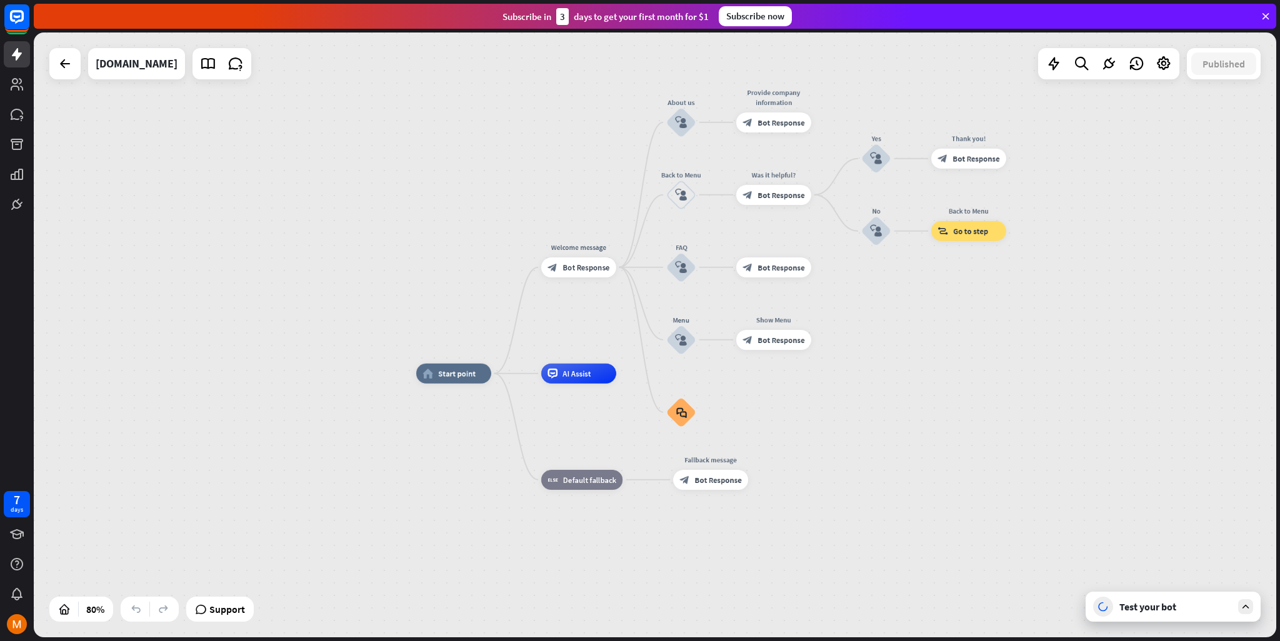
drag, startPoint x: 862, startPoint y: 494, endPoint x: 919, endPoint y: 448, distance: 73.3
click at [918, 453] on div "home_2 Start point Welcome message block_bot_response Bot Response About us blo…" at bounding box center [913, 616] width 994 height 484
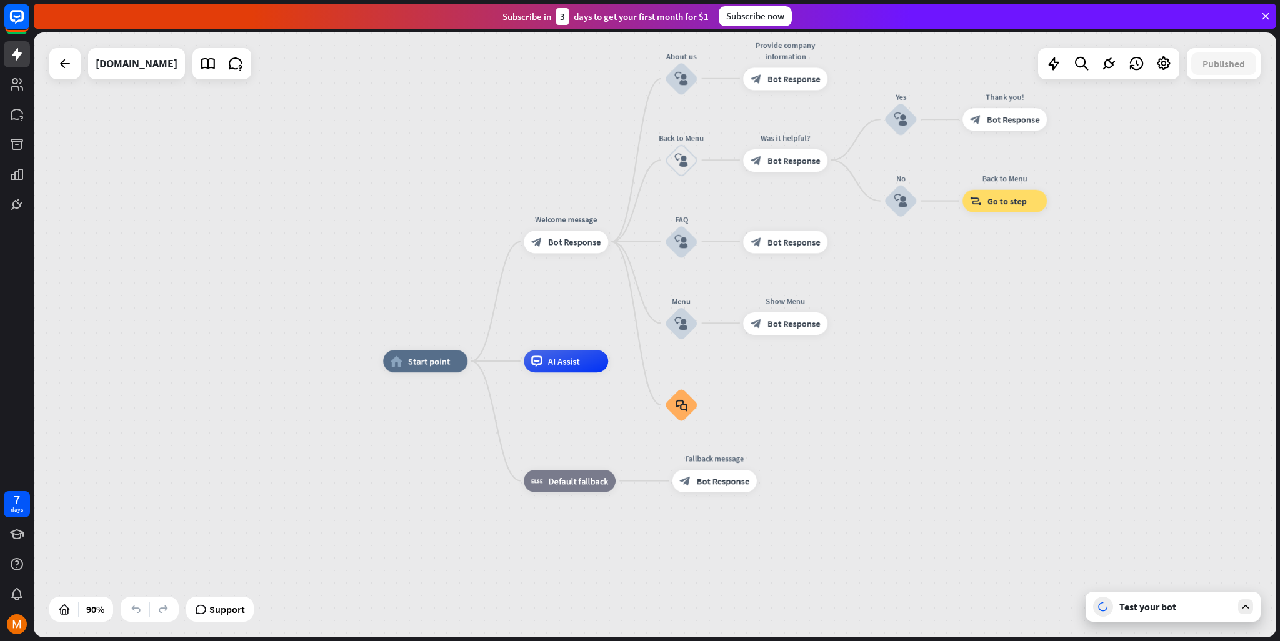
drag, startPoint x: 906, startPoint y: 381, endPoint x: 892, endPoint y: 432, distance: 52.9
click at [892, 435] on div "home_2 Start point Welcome message block_bot_response Bot Response About us blo…" at bounding box center [942, 633] width 1118 height 544
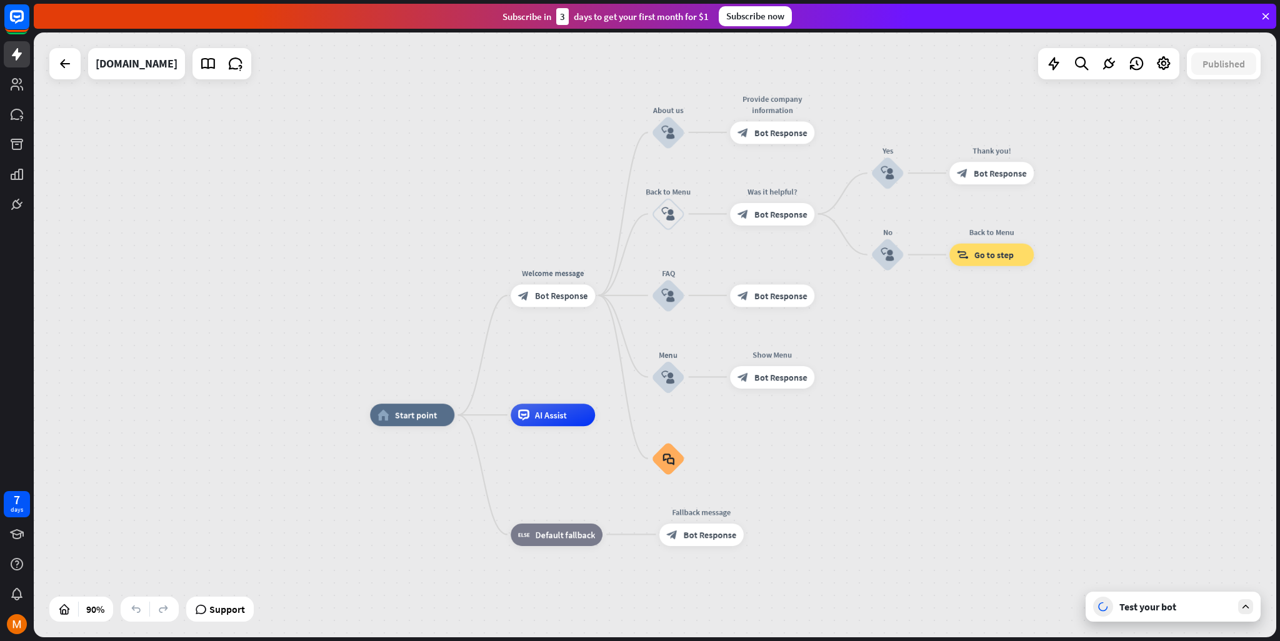
click at [1246, 603] on icon at bounding box center [1245, 606] width 11 height 11
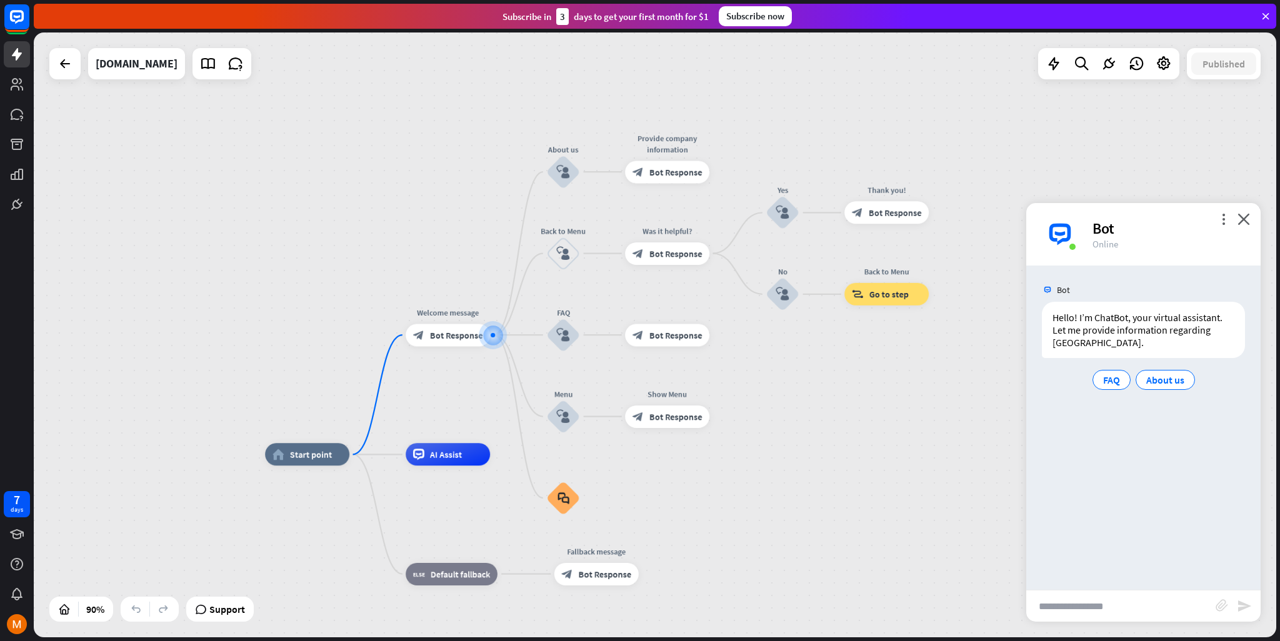
click at [1112, 603] on input "text" at bounding box center [1120, 606] width 189 height 31
type input "**********"
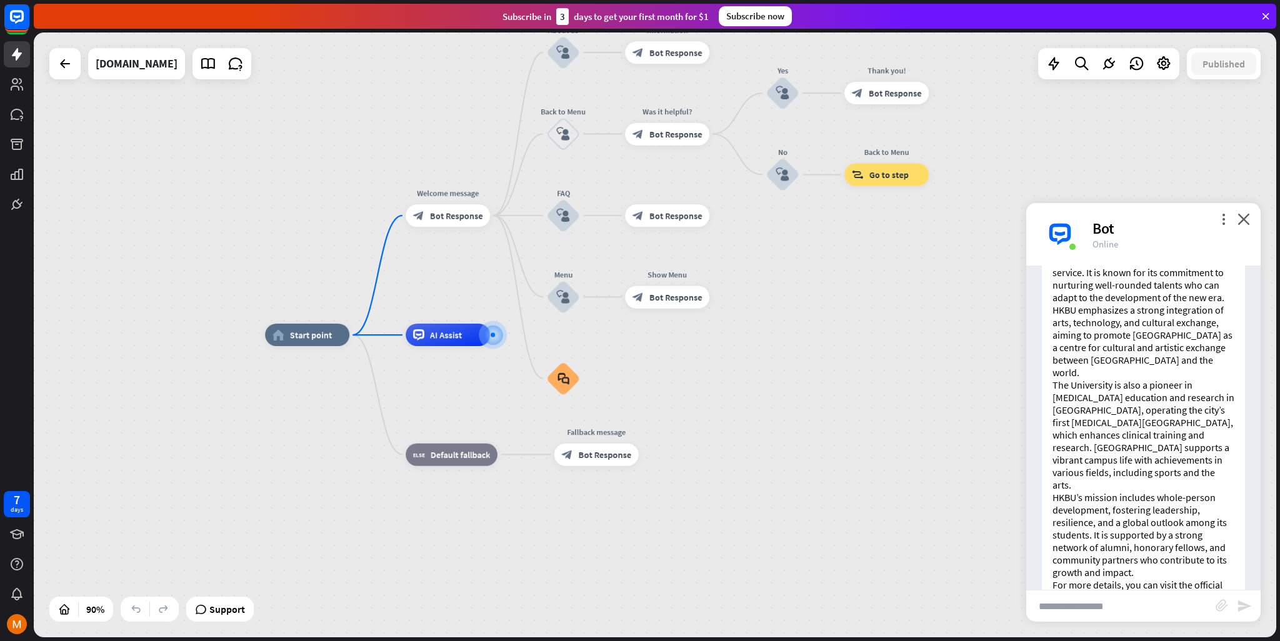
scroll to position [259, 0]
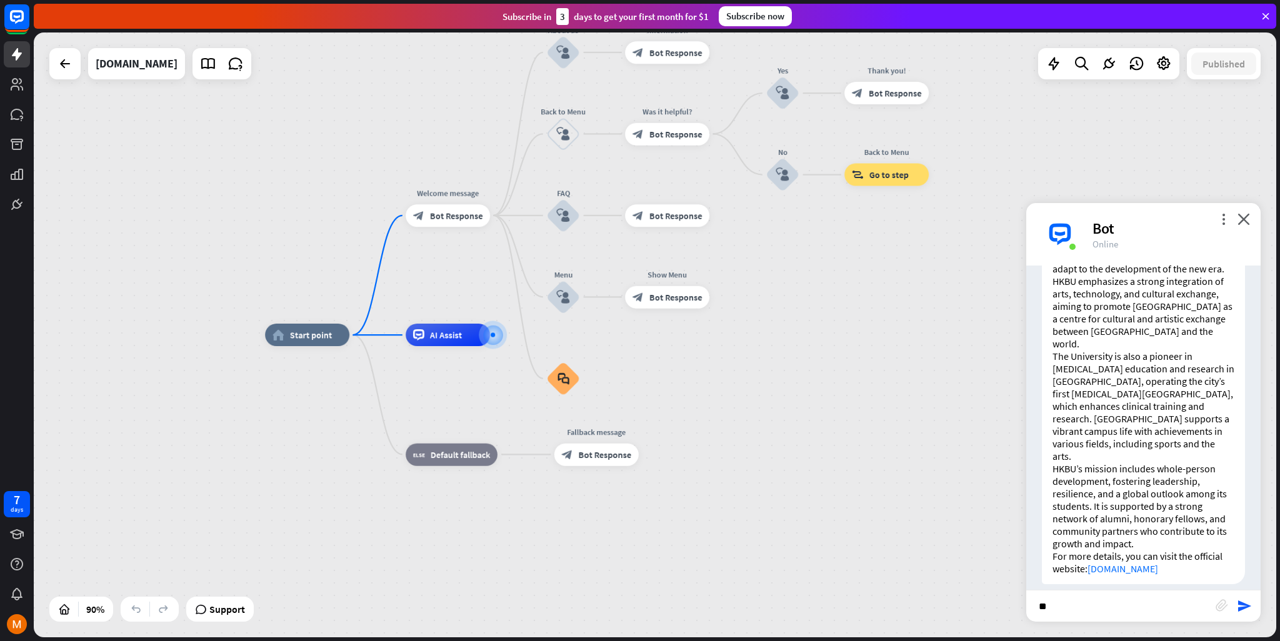
type input "*"
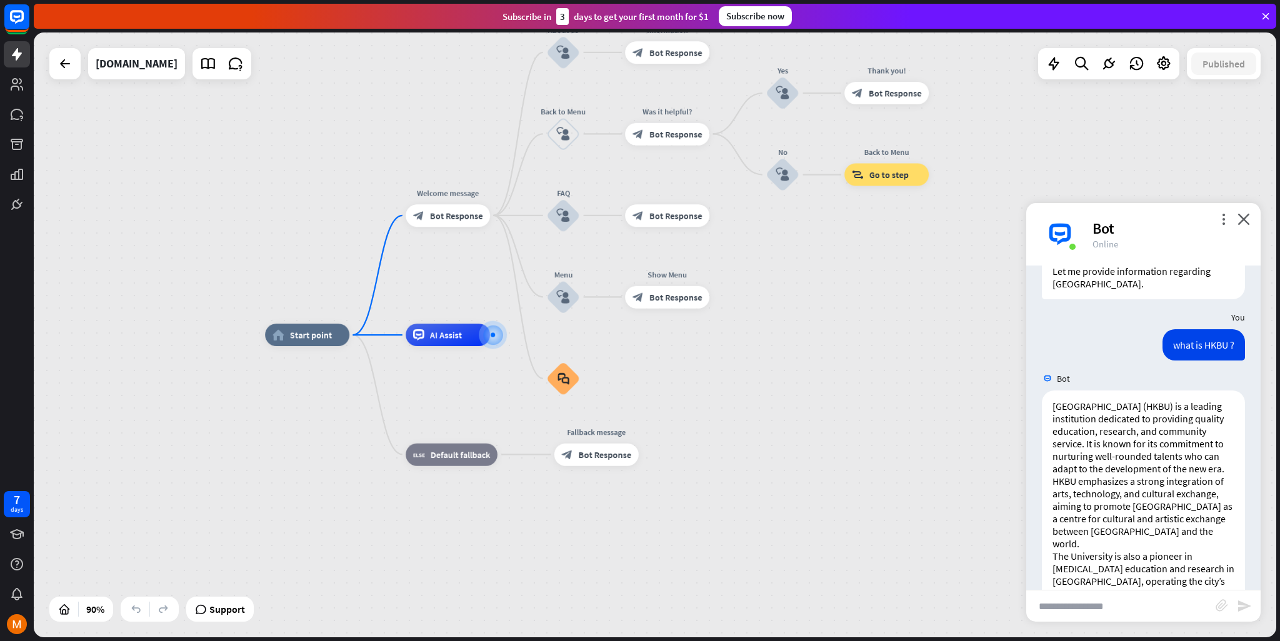
scroll to position [0, 0]
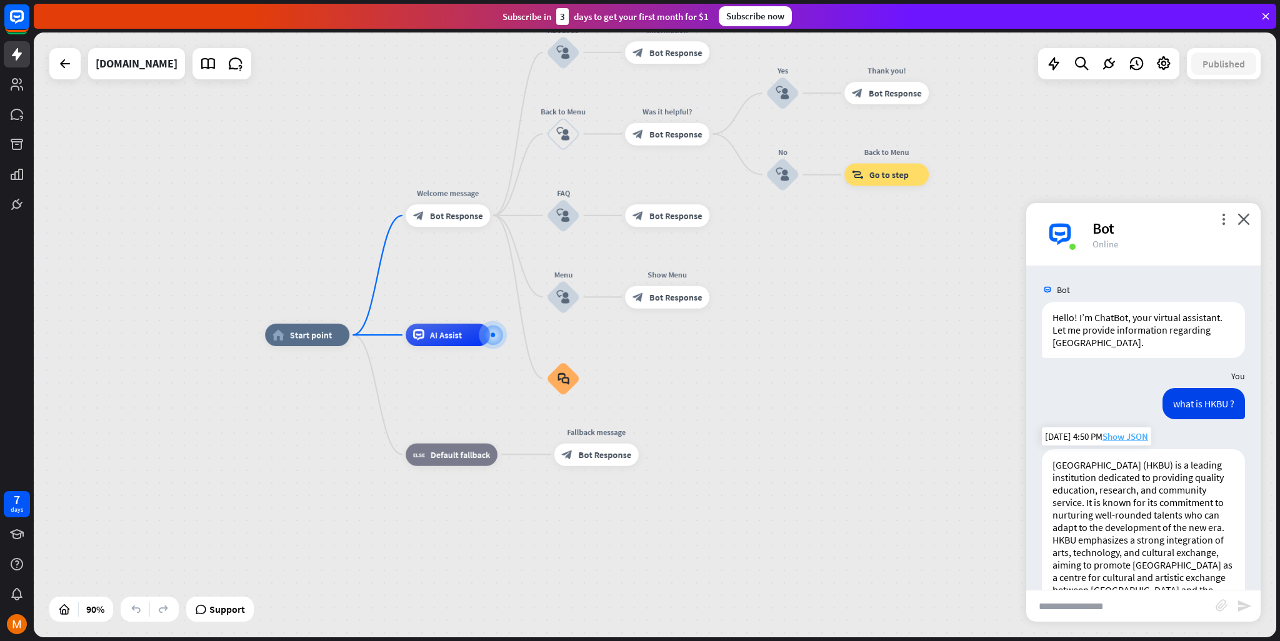
click at [1124, 439] on span "Show JSON" at bounding box center [1125, 437] width 46 height 12
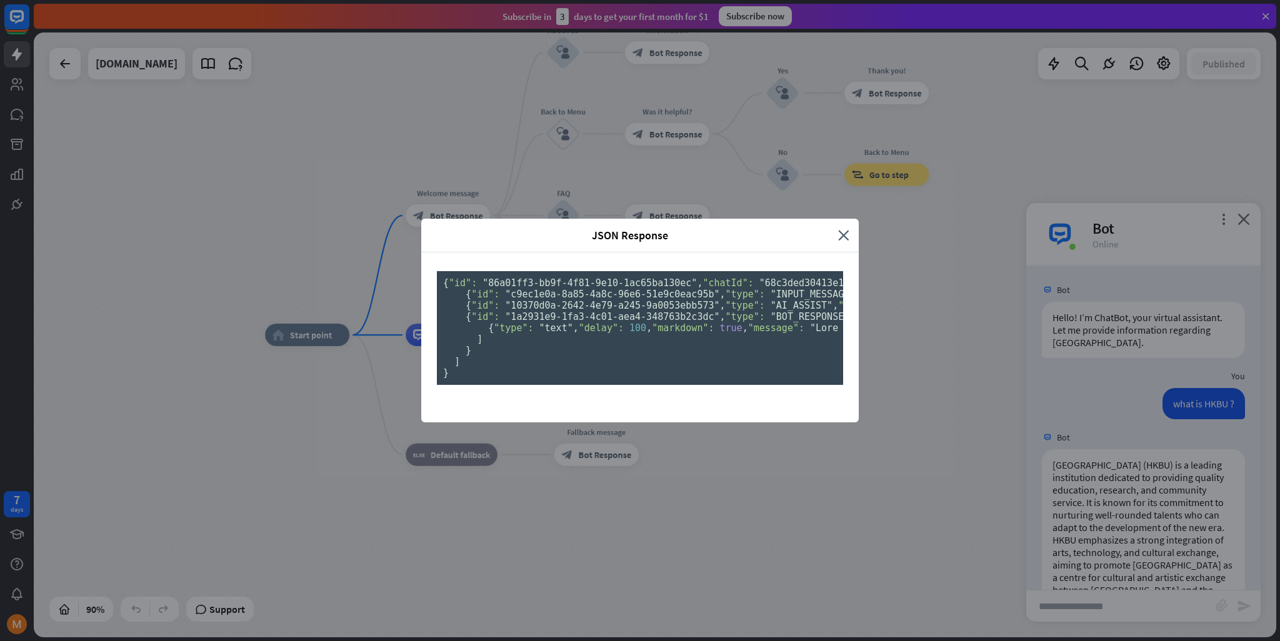
scroll to position [42, 0]
click at [838, 228] on icon "close" at bounding box center [843, 235] width 11 height 14
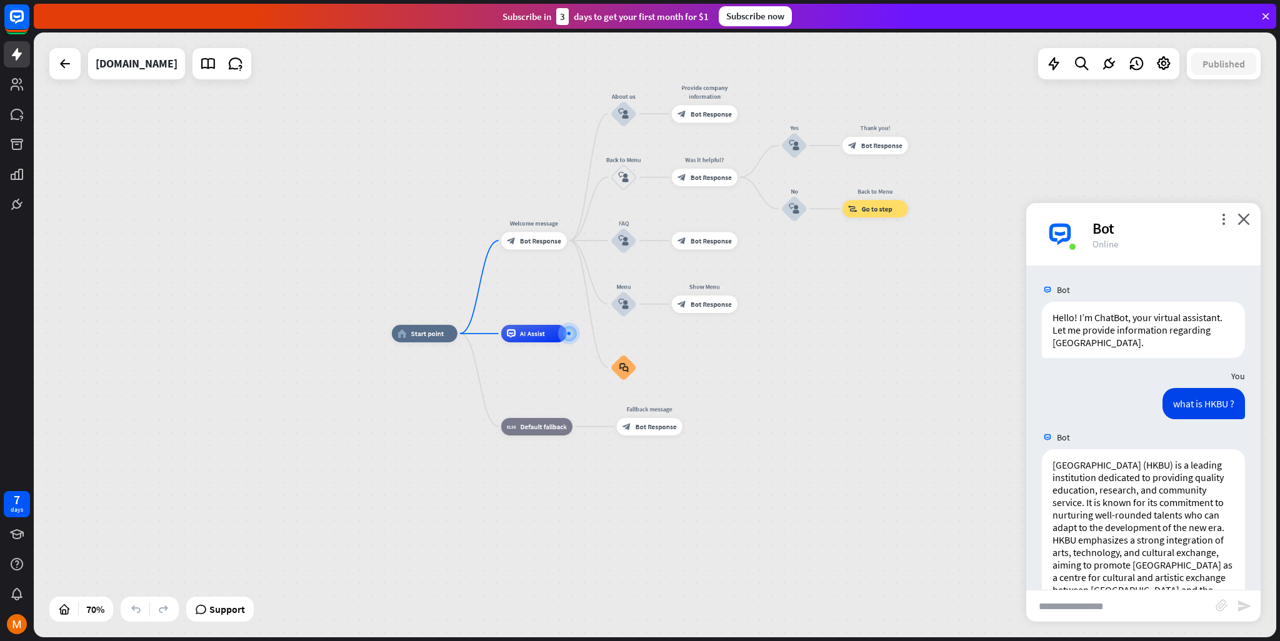
click at [1151, 612] on input "text" at bounding box center [1120, 606] width 189 height 31
paste input "**********"
type input "**********"
drag, startPoint x: 1246, startPoint y: 603, endPoint x: 1242, endPoint y: 592, distance: 11.3
click at [1246, 602] on icon "send" at bounding box center [1244, 606] width 15 height 15
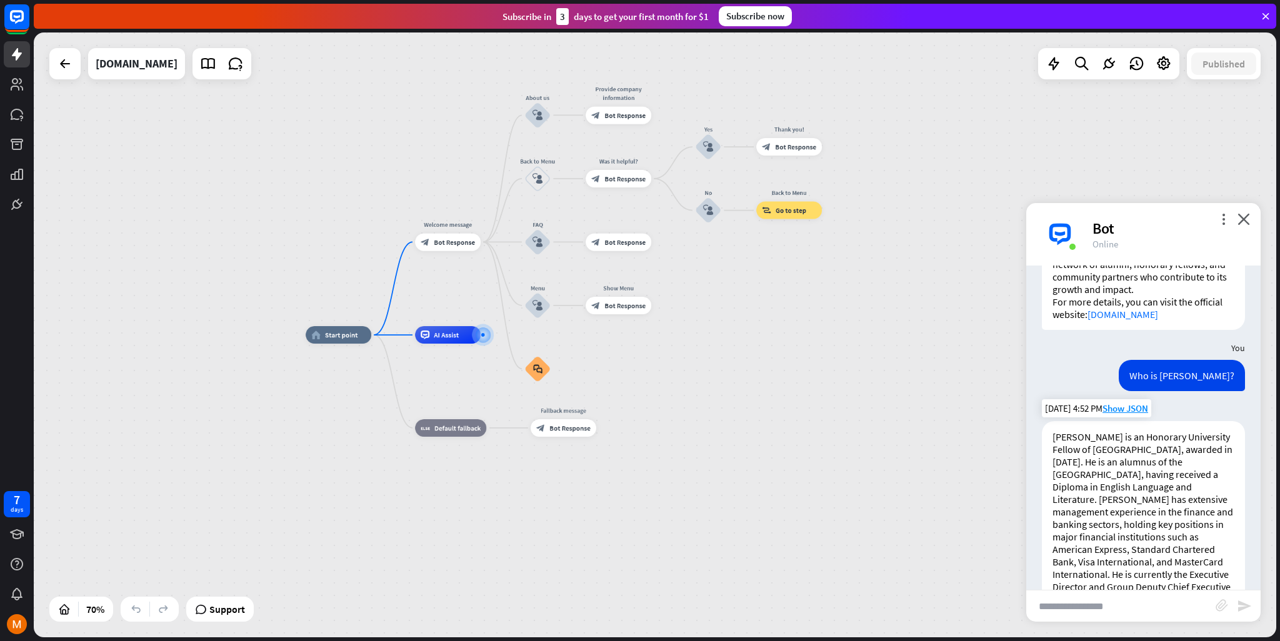
scroll to position [532, 0]
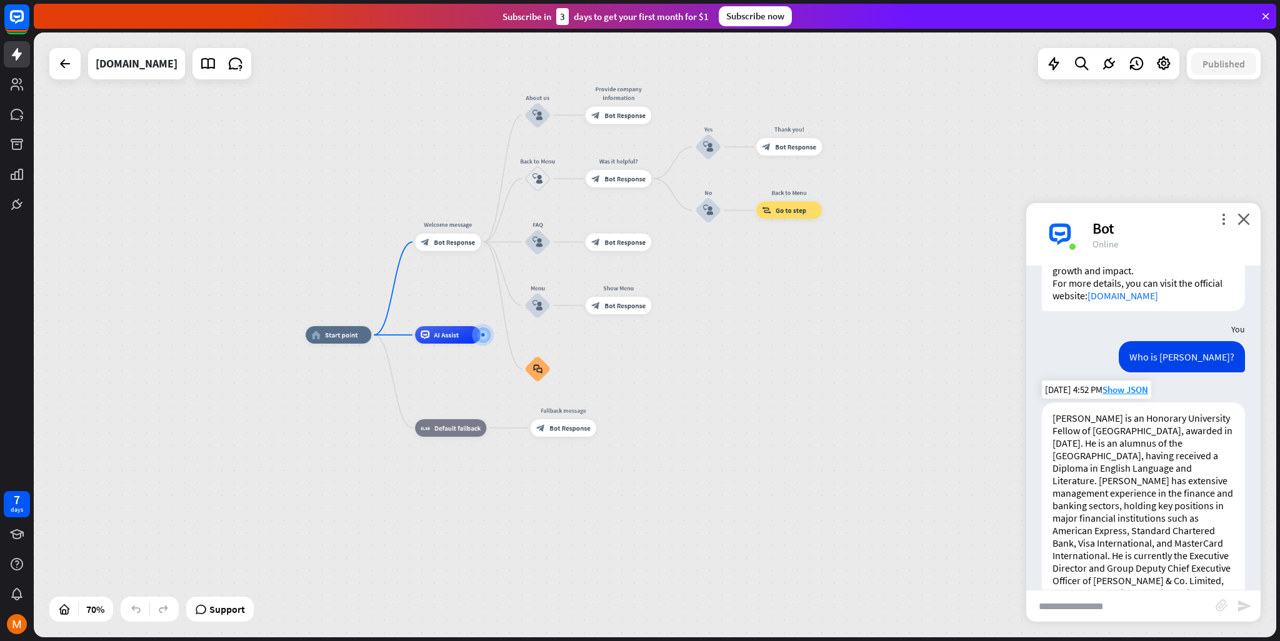
drag, startPoint x: 1137, startPoint y: 479, endPoint x: 1135, endPoint y: 491, distance: 12.6
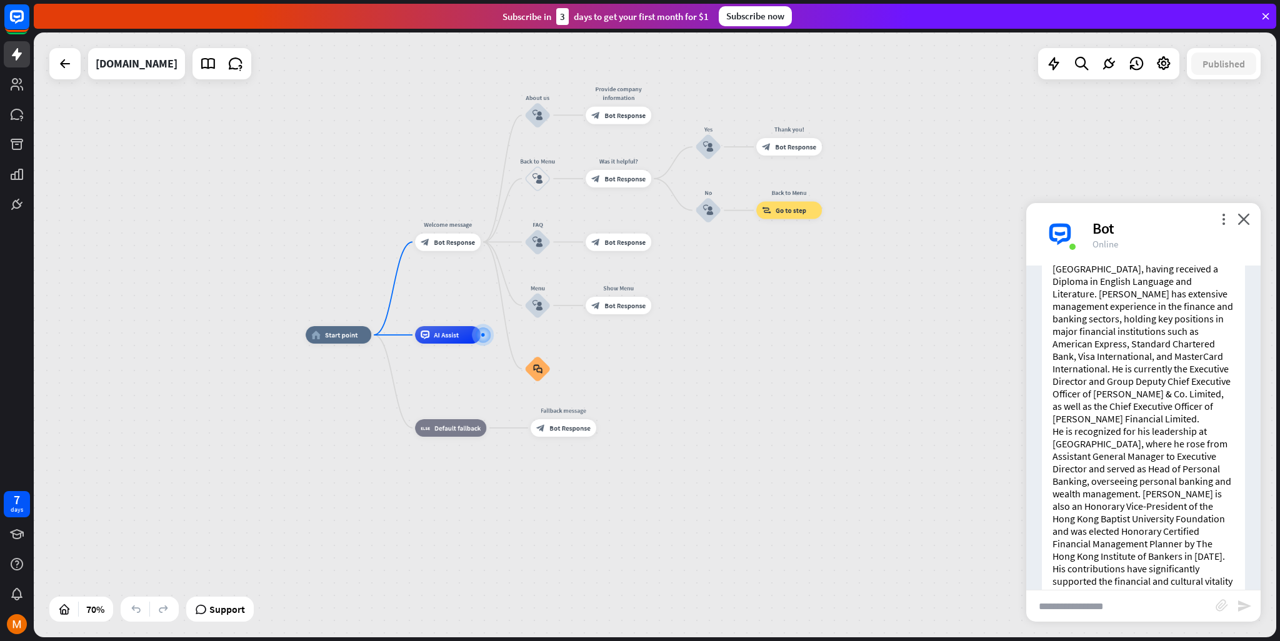
scroll to position [781, 0]
